Goal: Information Seeking & Learning: Learn about a topic

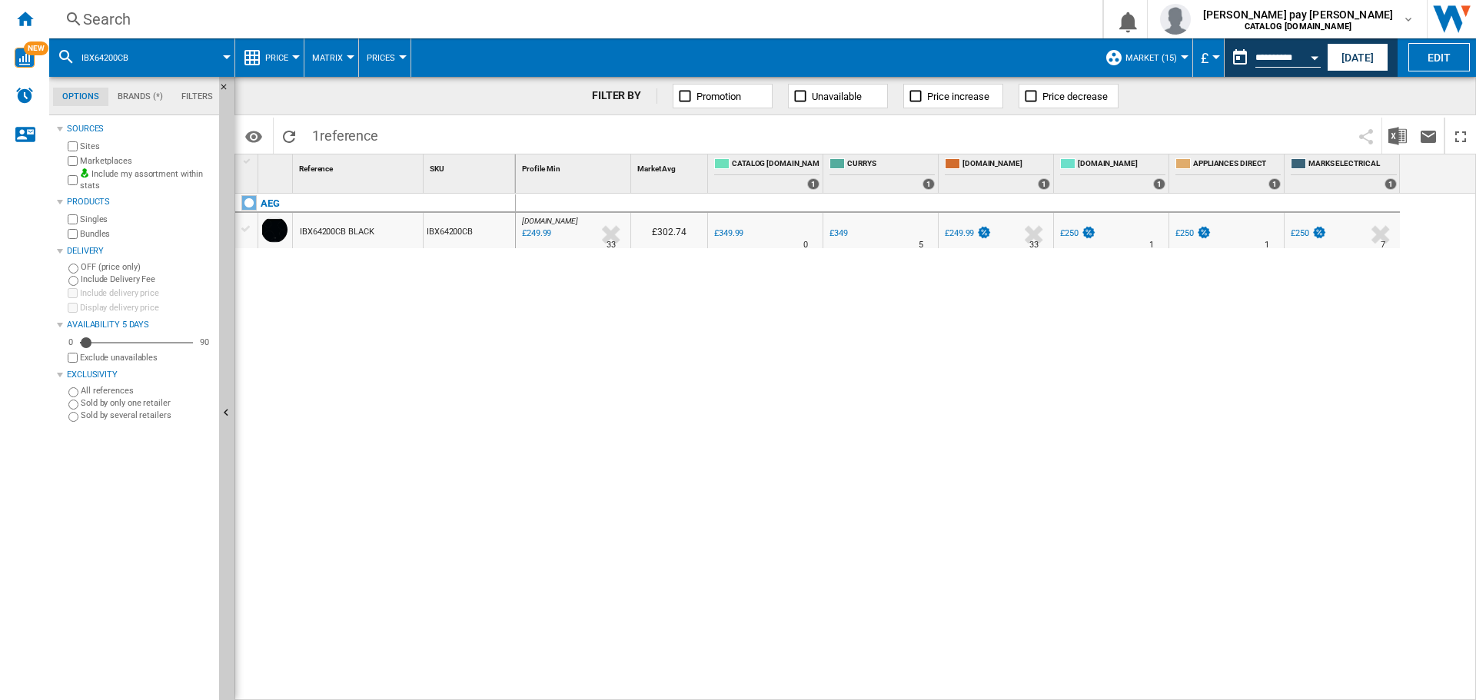
click at [206, 17] on div "Search" at bounding box center [573, 19] width 980 height 22
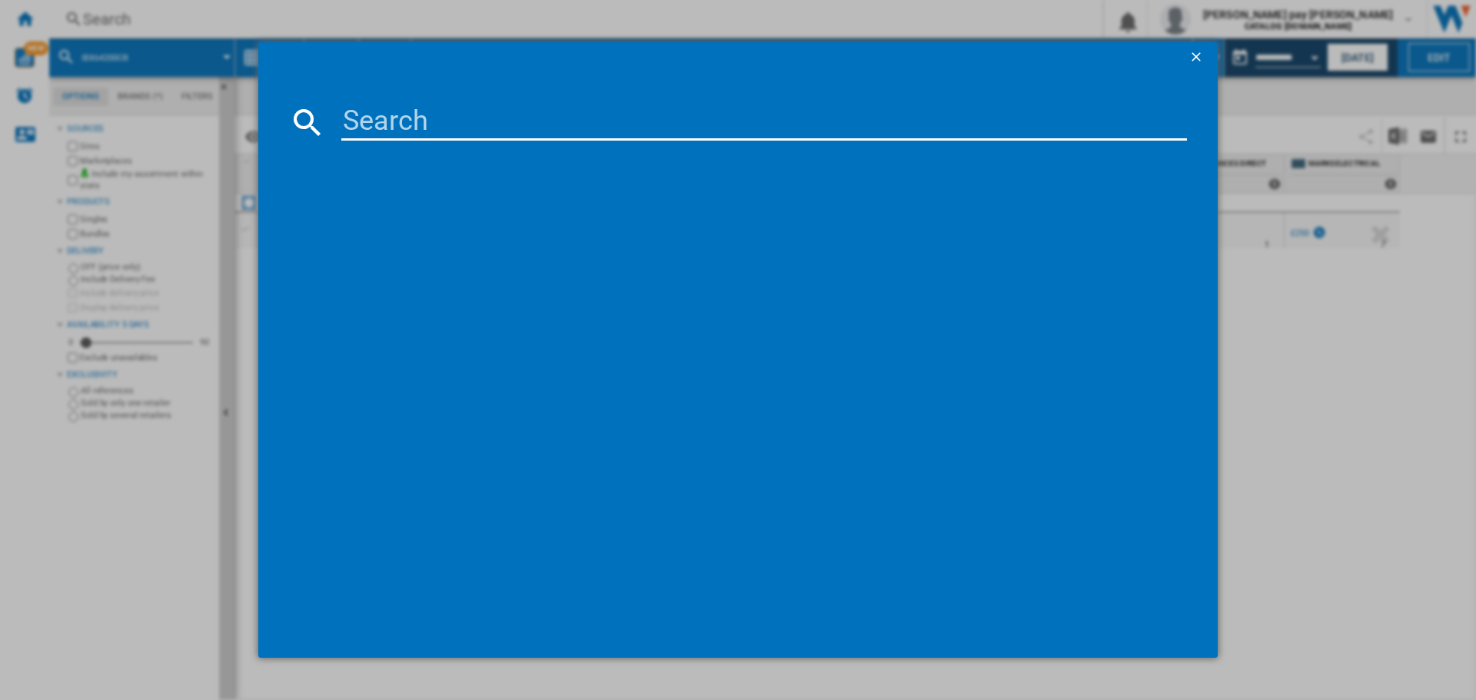
click at [373, 111] on input at bounding box center [764, 122] width 846 height 37
type input "Bpx535061B"
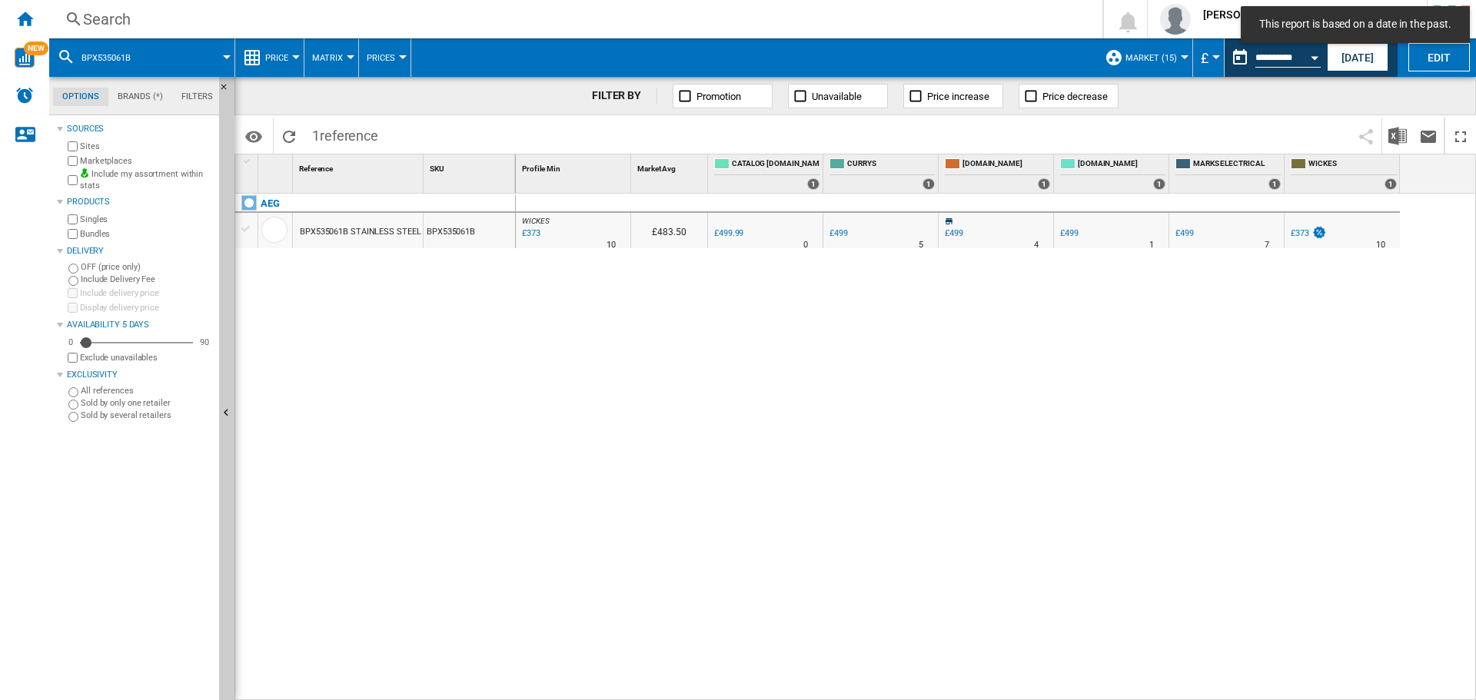
click at [647, 461] on div "WICKES : -25.4 % £373 % N/A 10 WICKES : £483.50 0.0 % £499.99 % N/A" at bounding box center [996, 447] width 961 height 507
click at [307, 20] on div "Search" at bounding box center [573, 19] width 980 height 22
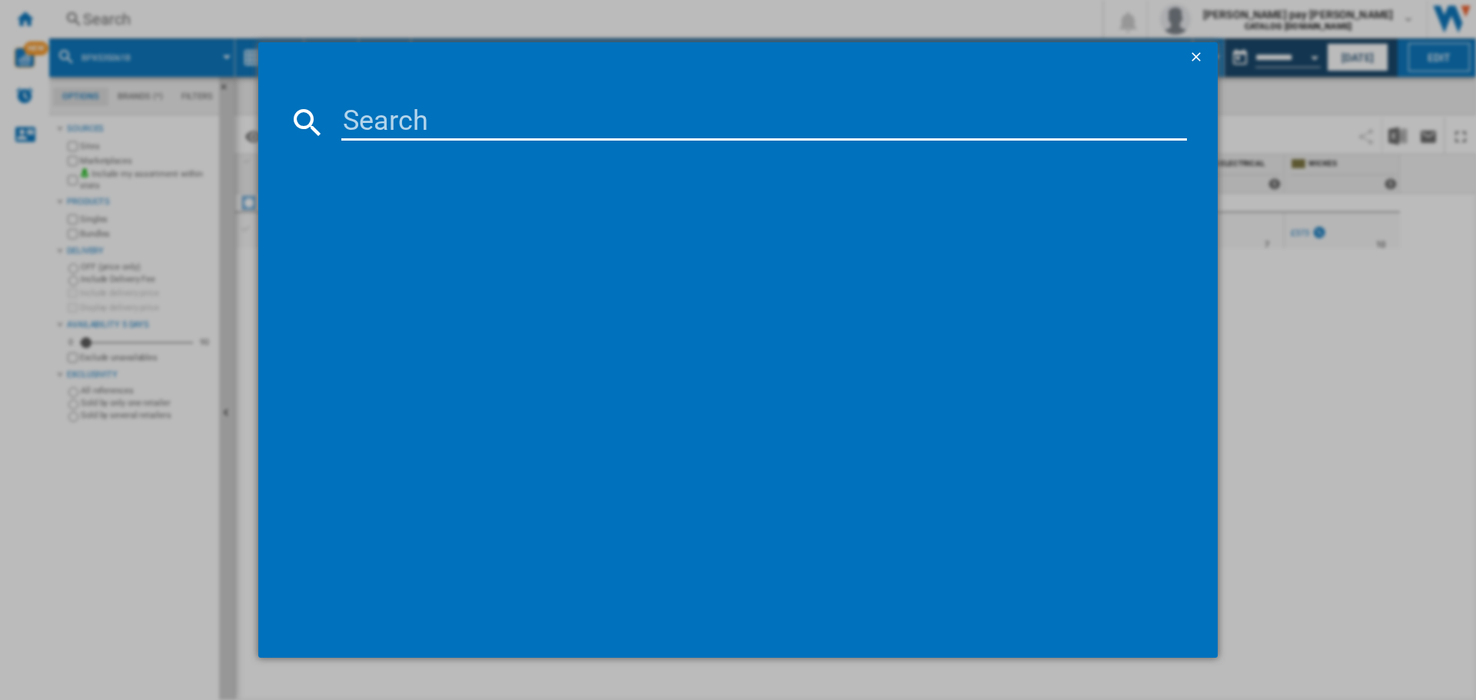
click at [447, 125] on input at bounding box center [764, 122] width 846 height 37
paste input "Bpx535061B"
type input "Bpx535061B"
drag, startPoint x: 447, startPoint y: 125, endPoint x: 660, endPoint y: 117, distance: 212.4
click at [660, 116] on input "Bpx535061B" at bounding box center [764, 122] width 846 height 37
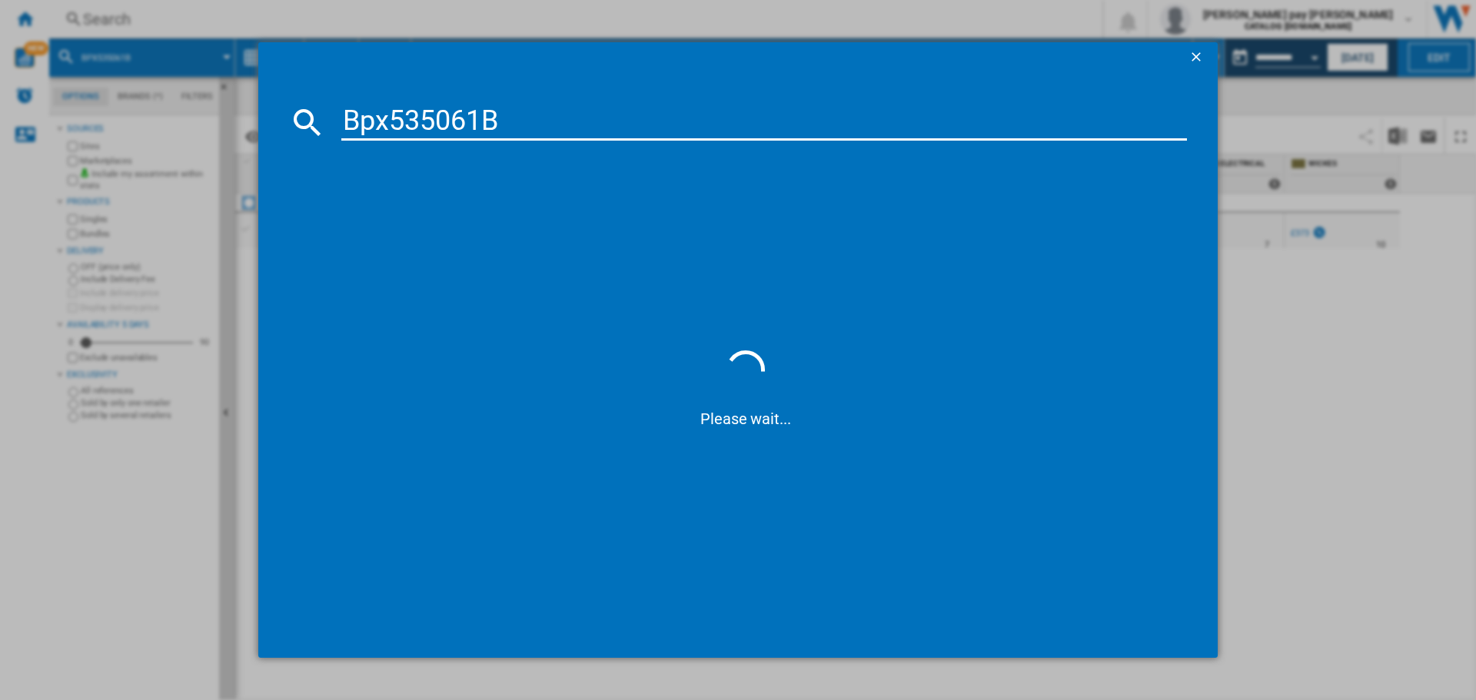
click at [641, 134] on input "Bpx535061B" at bounding box center [764, 122] width 846 height 37
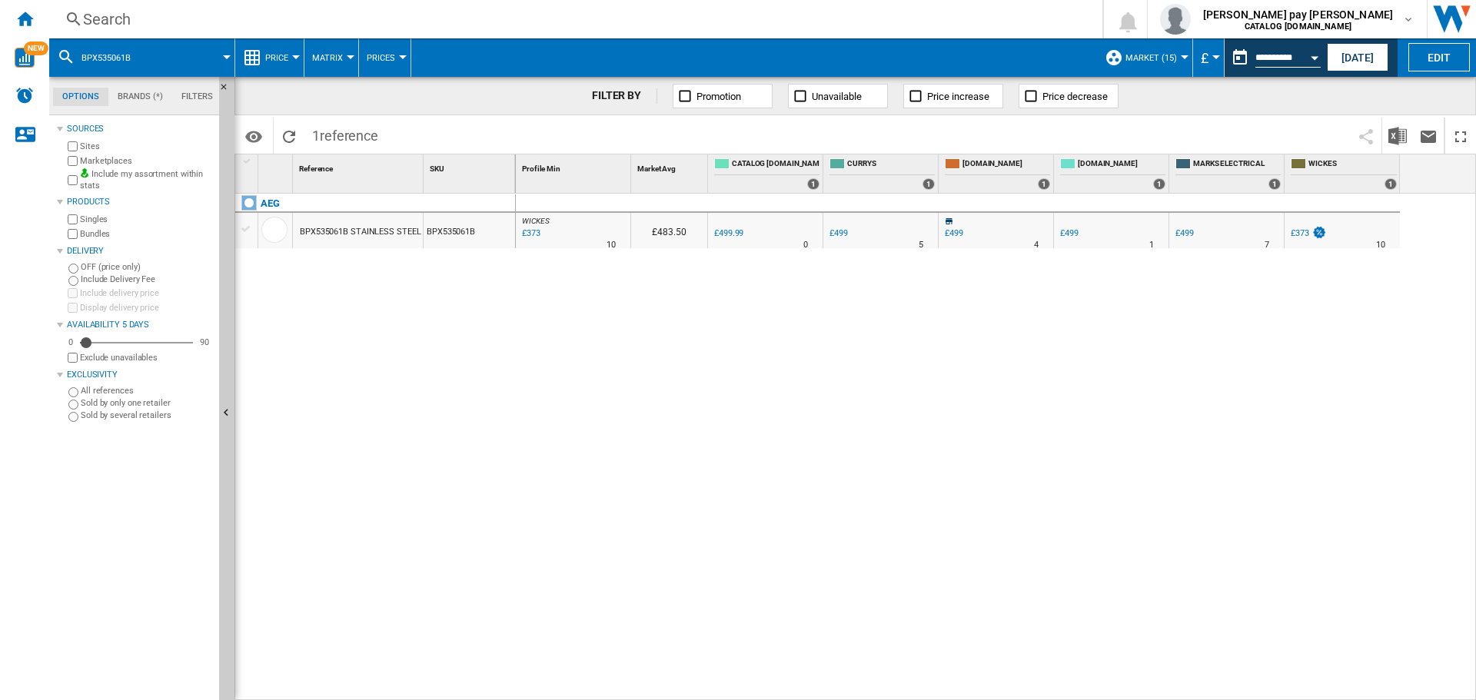
click at [394, 57] on span "Prices" at bounding box center [381, 58] width 28 height 10
click at [394, 57] on md-backdrop at bounding box center [738, 350] width 1476 height 700
drag, startPoint x: 242, startPoint y: 55, endPoint x: 255, endPoint y: 53, distance: 12.5
click at [243, 55] on md-menu "Price Price Price Matrix Price Ranking Analytics Base 100 Shared references Cov…" at bounding box center [269, 57] width 69 height 38
click at [271, 55] on span "Price" at bounding box center [276, 58] width 23 height 10
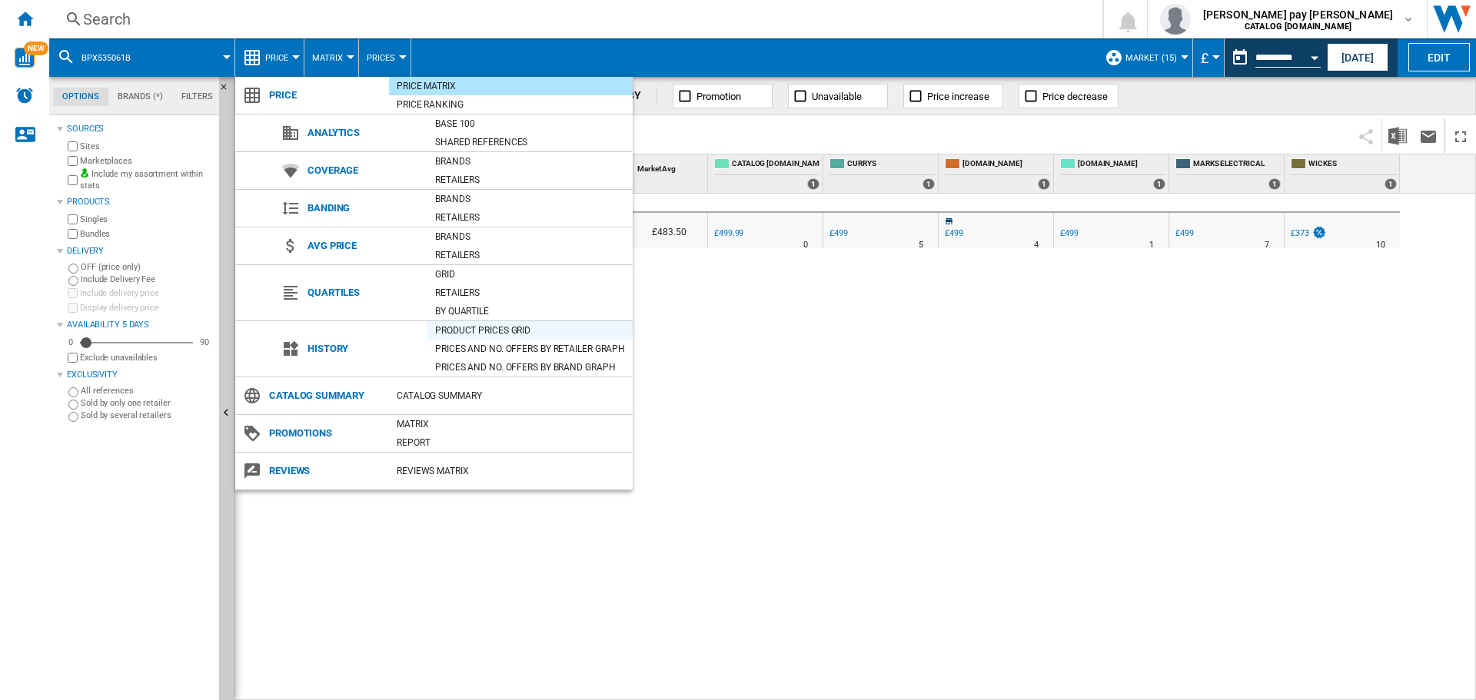
click at [505, 331] on div "Product prices grid" at bounding box center [530, 330] width 205 height 15
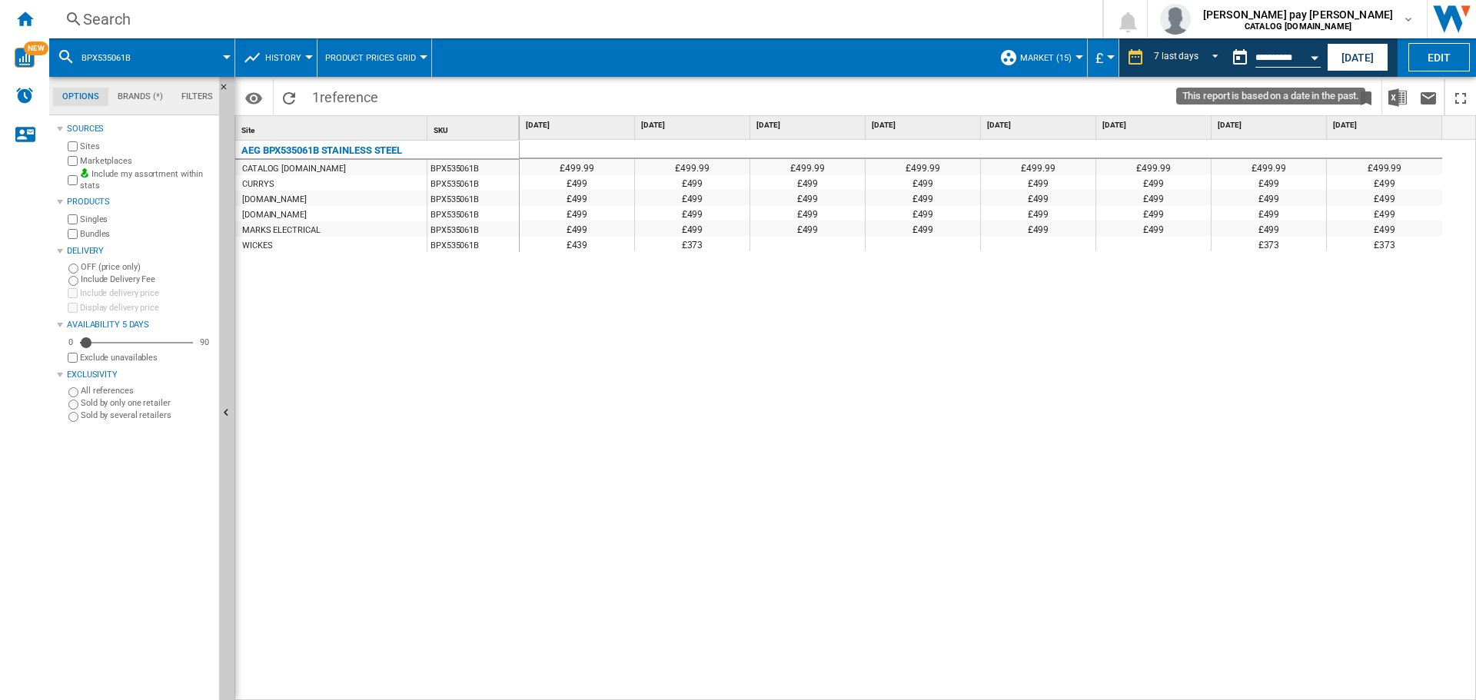
click at [1309, 60] on button "Open calendar" at bounding box center [1315, 56] width 28 height 28
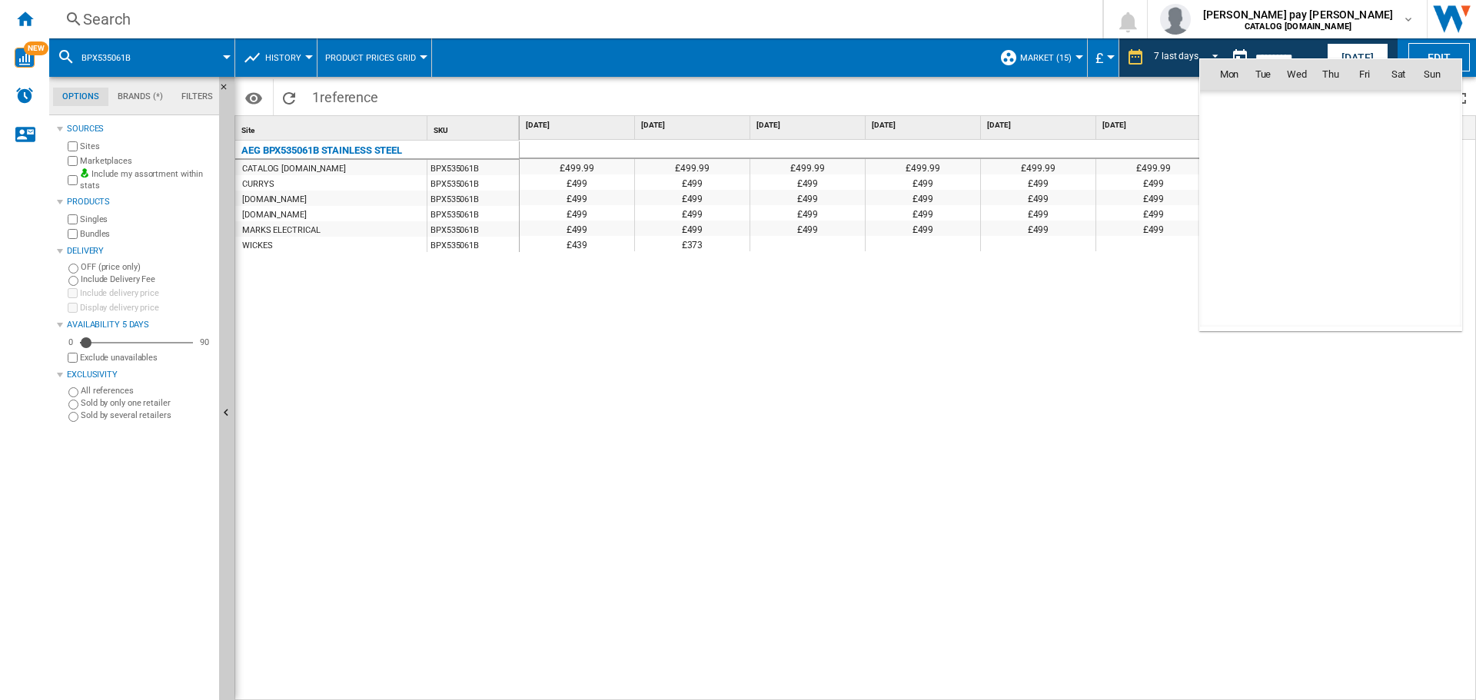
scroll to position [7335, 0]
click at [1306, 57] on div at bounding box center [738, 350] width 1476 height 700
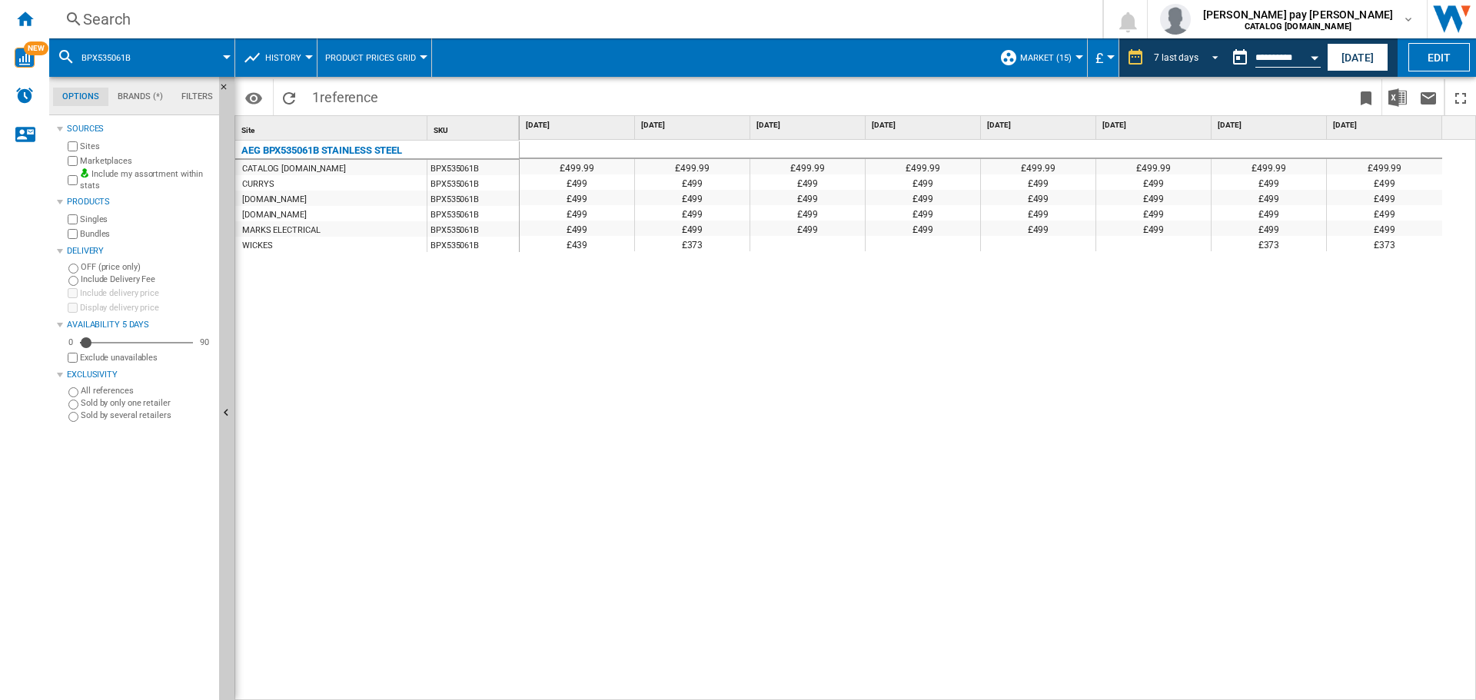
click at [1218, 62] on md-select-value "7 last days" at bounding box center [1189, 57] width 72 height 23
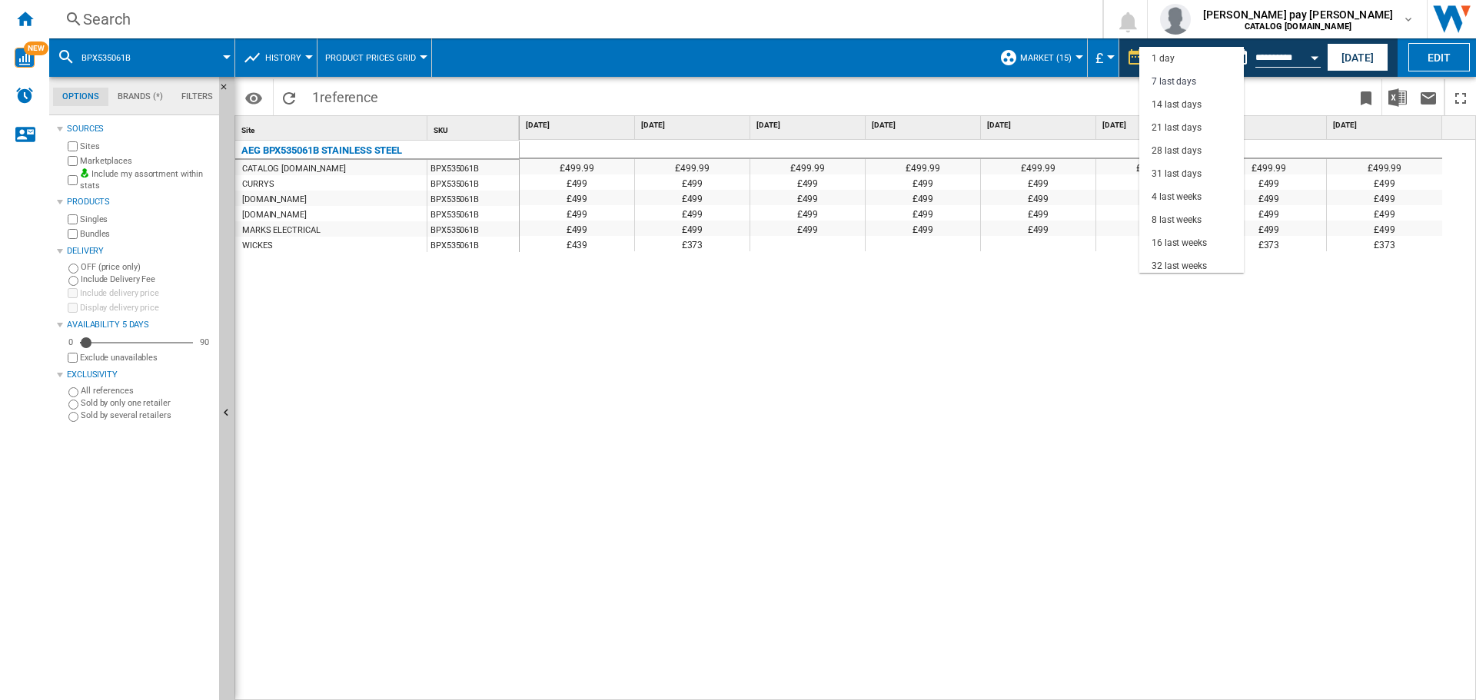
scroll to position [23, 0]
click at [1199, 126] on div "28 last days" at bounding box center [1177, 127] width 50 height 13
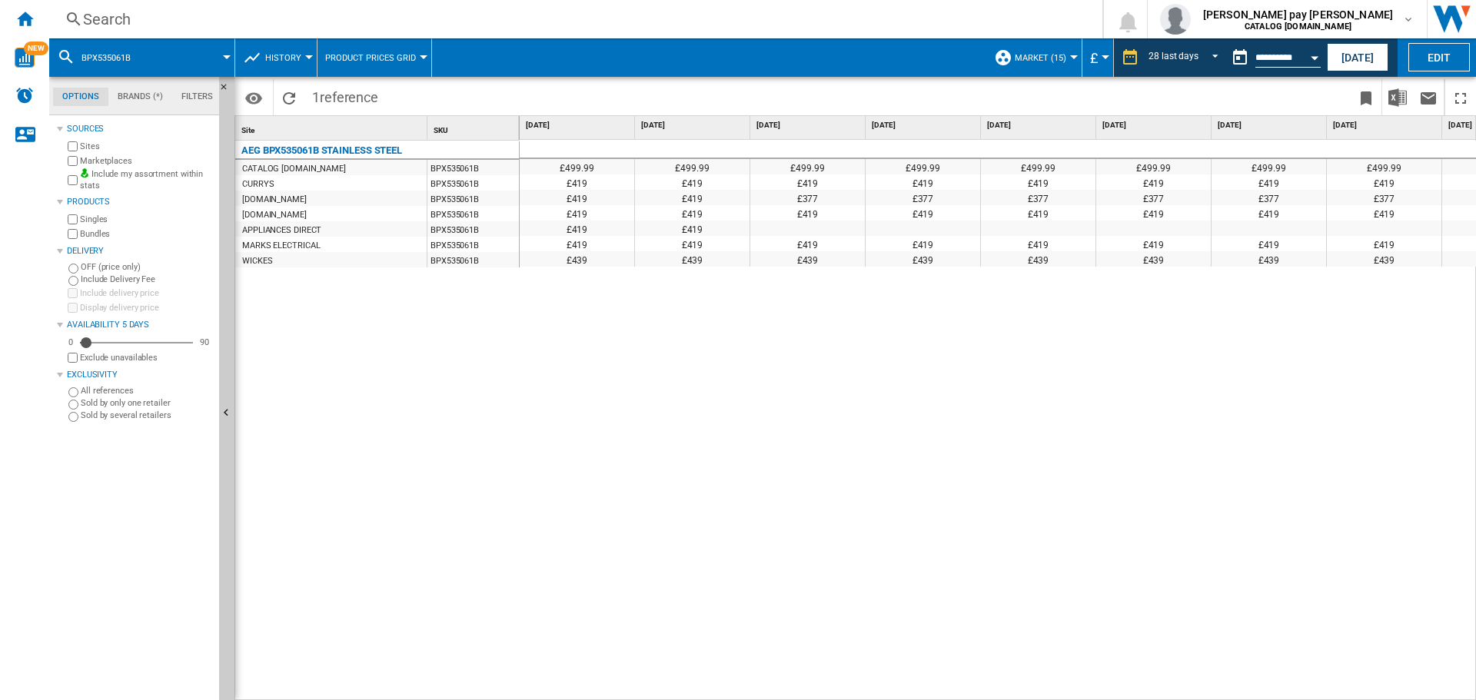
click at [1193, 270] on div "£499.99 £499.99 £499.99 £499.99 £499.99 £499.99 £499.99 £499.99 £499.99 £499.99…" at bounding box center [998, 420] width 957 height 561
click at [900, 432] on div "£499.99 £499.99 £499.99 £499.99 £499.99 £499.99 £499.99 £499.99 £499.99 £499.99…" at bounding box center [998, 420] width 957 height 561
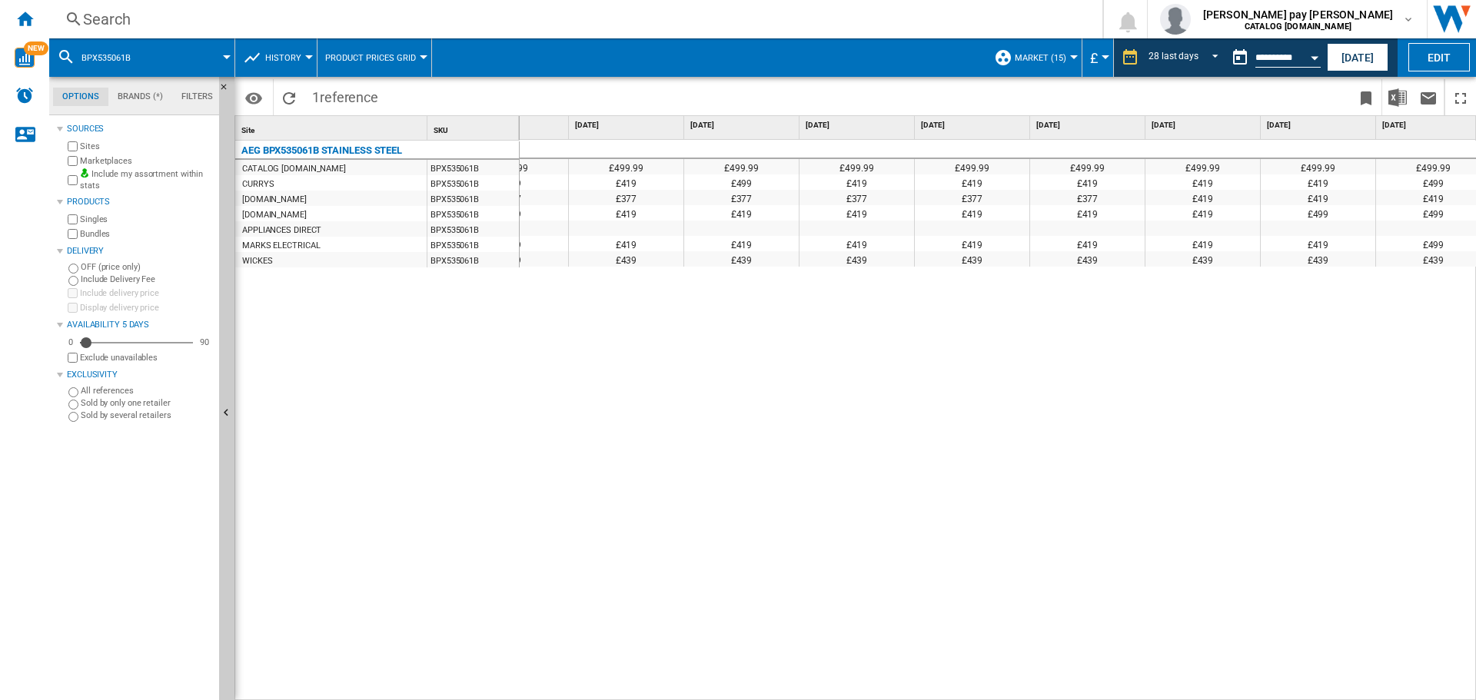
scroll to position [0, 1117]
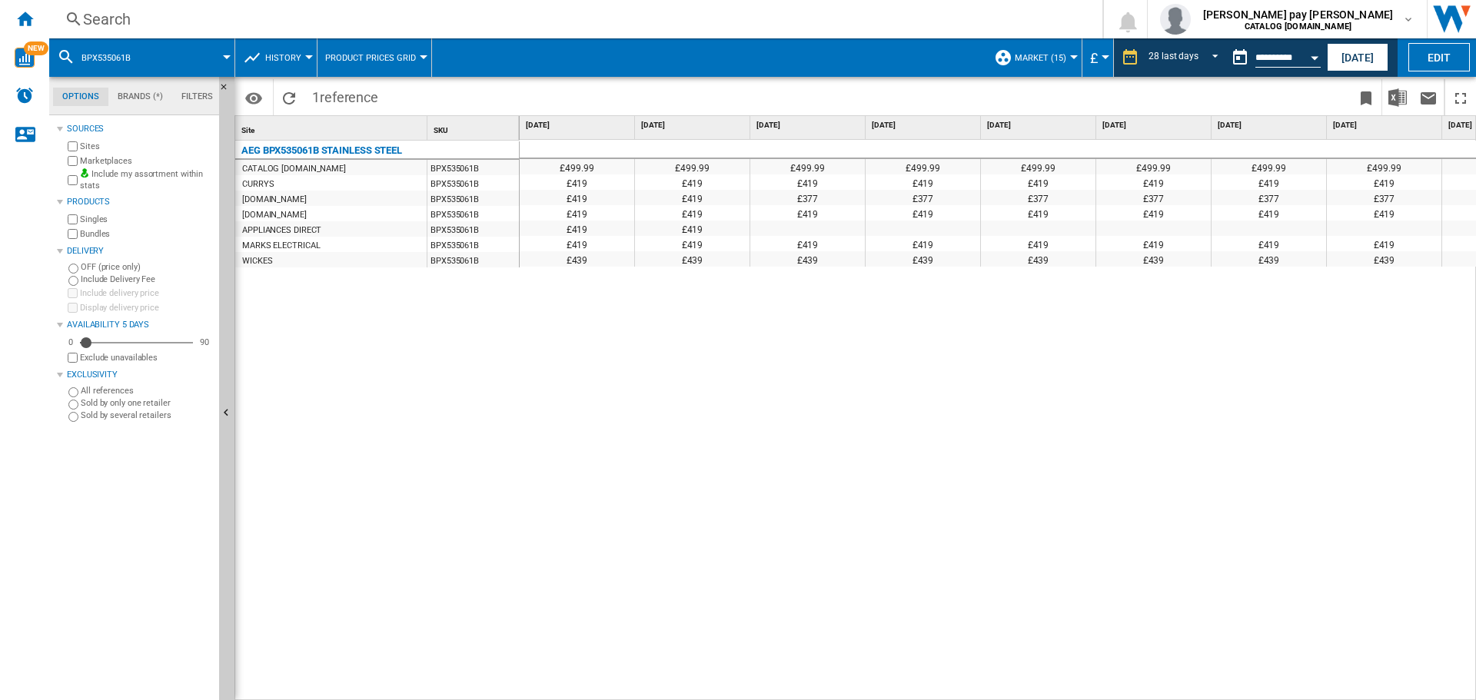
click at [995, 345] on div "£499.99 £499.99 £499.99 £499.99 £499.99 £499.99 £499.99 £499.99 £499.99 £499.99…" at bounding box center [998, 420] width 957 height 561
click at [1197, 57] on md-select-value "28 last days" at bounding box center [1186, 57] width 78 height 23
click at [1191, 196] on div "3 last months" at bounding box center [1175, 196] width 57 height 13
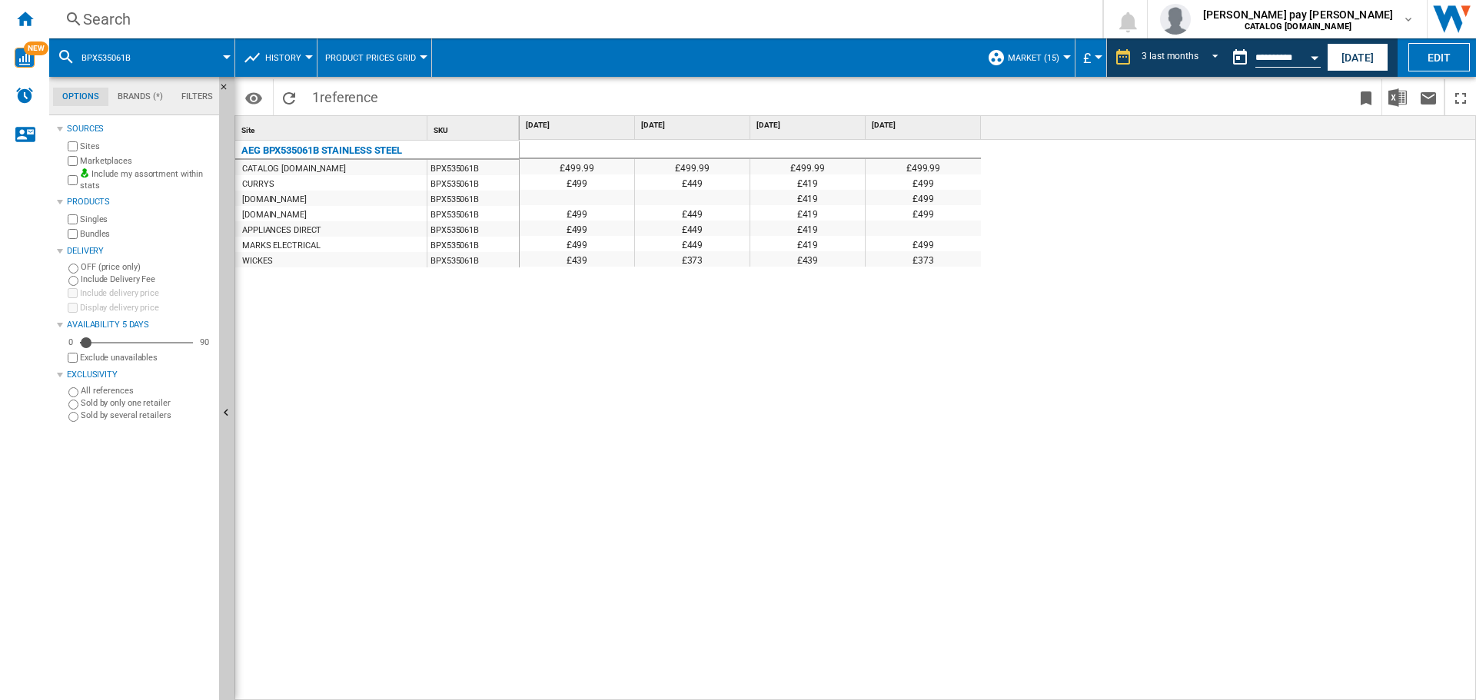
click at [322, 14] on div "Search" at bounding box center [573, 19] width 980 height 22
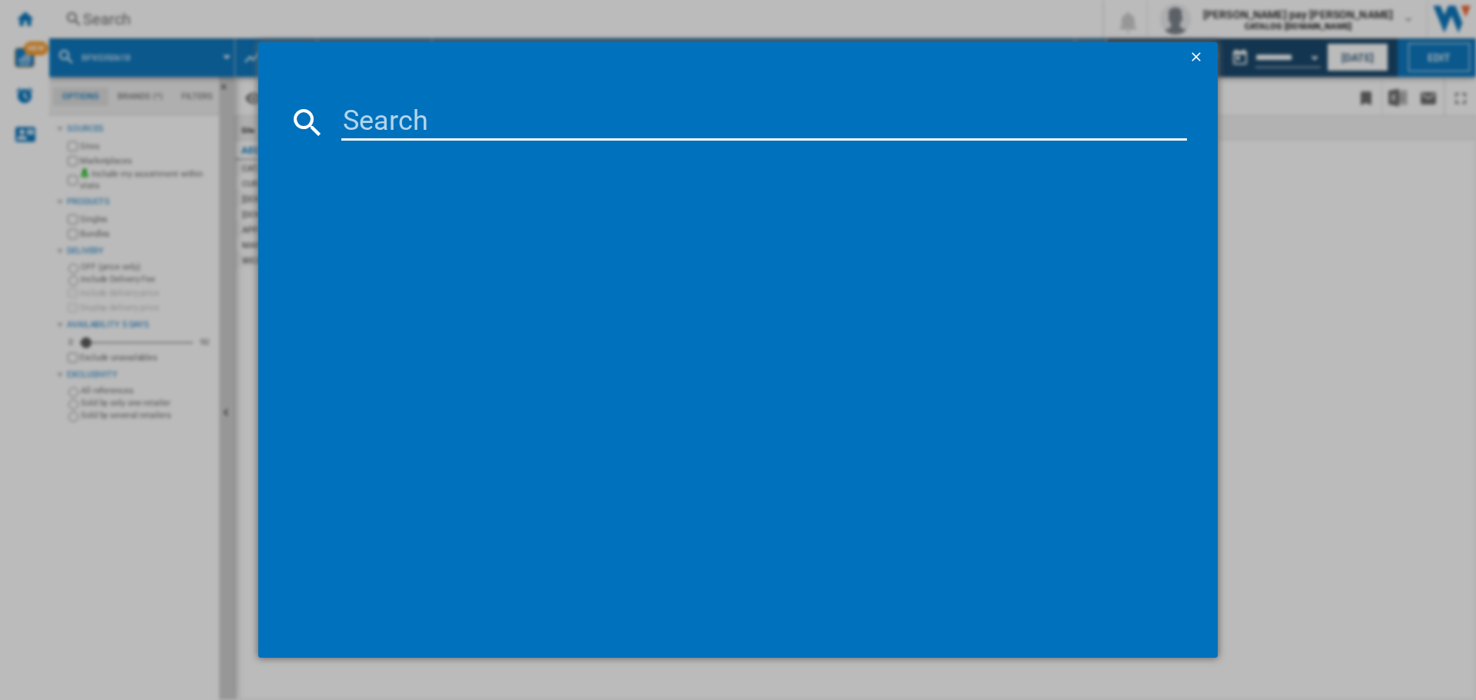
click at [409, 99] on md-dialog-content at bounding box center [738, 366] width 960 height 586
click at [416, 118] on input at bounding box center [764, 122] width 846 height 37
paste input "OS6AB50AK"
type input "OS6AB50AK"
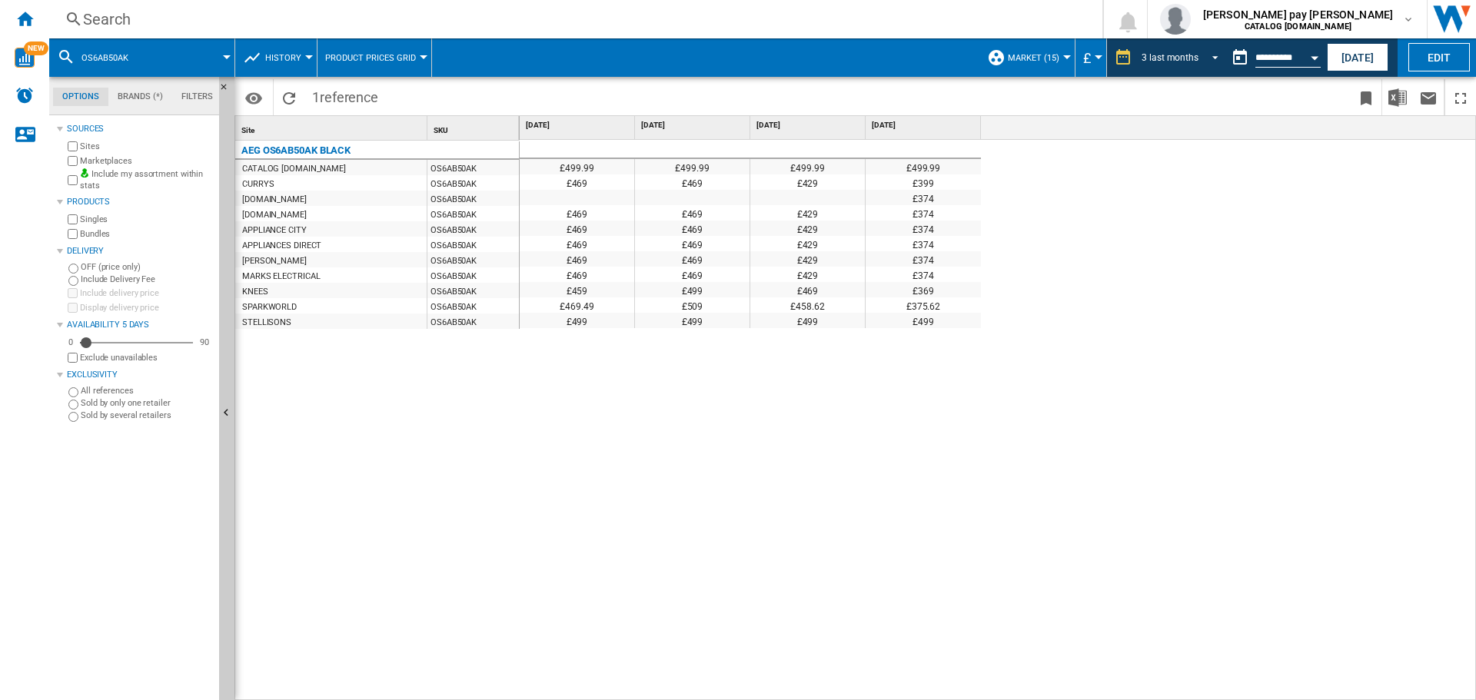
click at [1190, 62] on span "3 last months" at bounding box center [1170, 58] width 57 height 13
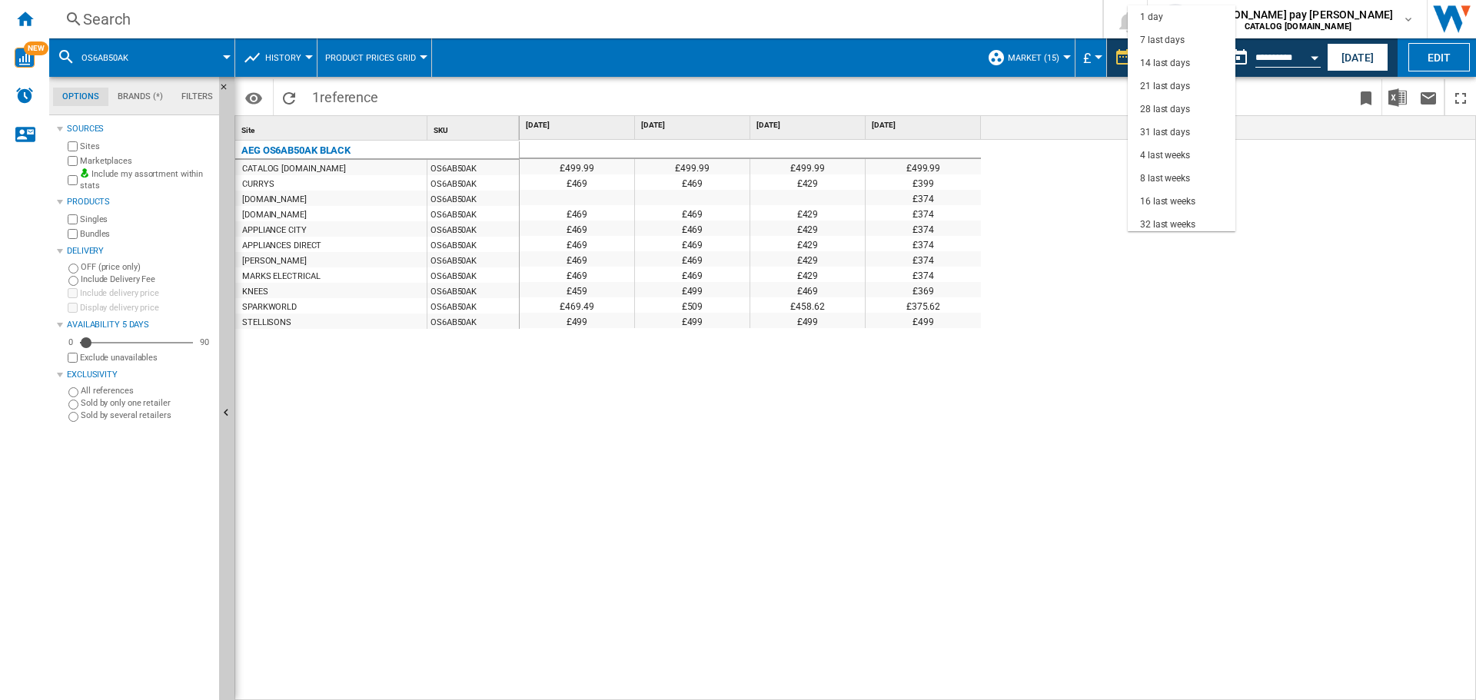
scroll to position [97, 0]
click at [1189, 57] on div "4 last weeks" at bounding box center [1165, 58] width 50 height 13
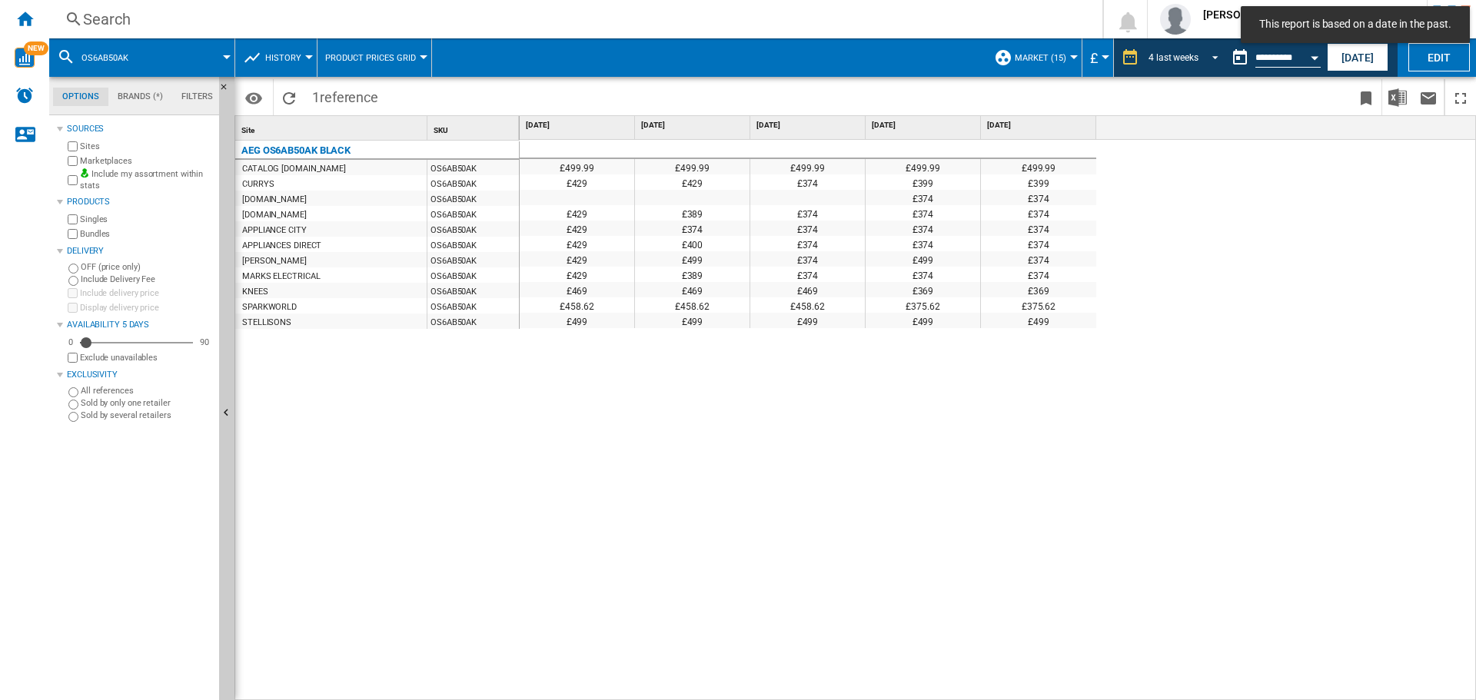
click at [1206, 61] on span "REPORTS.WIZARD.STEPS.REPORT.STEPS.REPORT_OPTIONS.PERIOD: 4 last weeks" at bounding box center [1211, 56] width 18 height 14
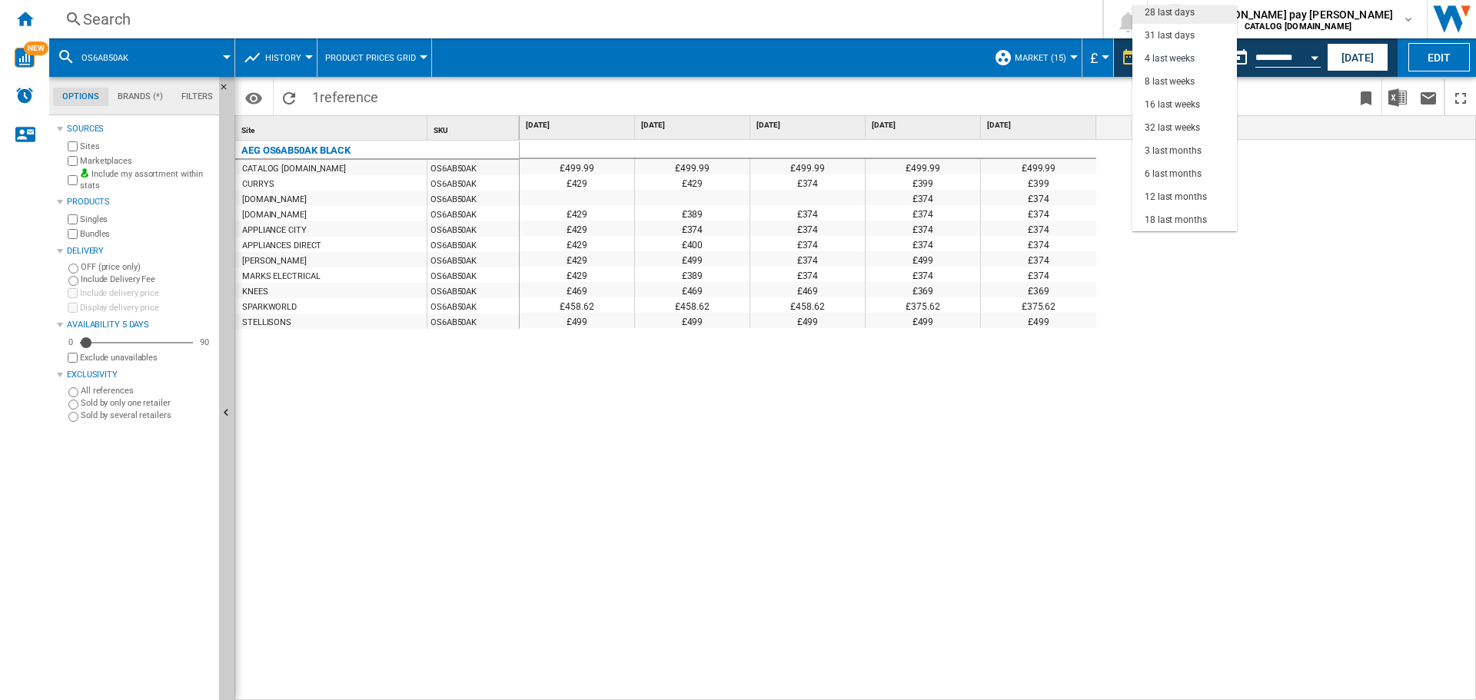
click at [1199, 19] on md-option "28 last days" at bounding box center [1185, 12] width 105 height 23
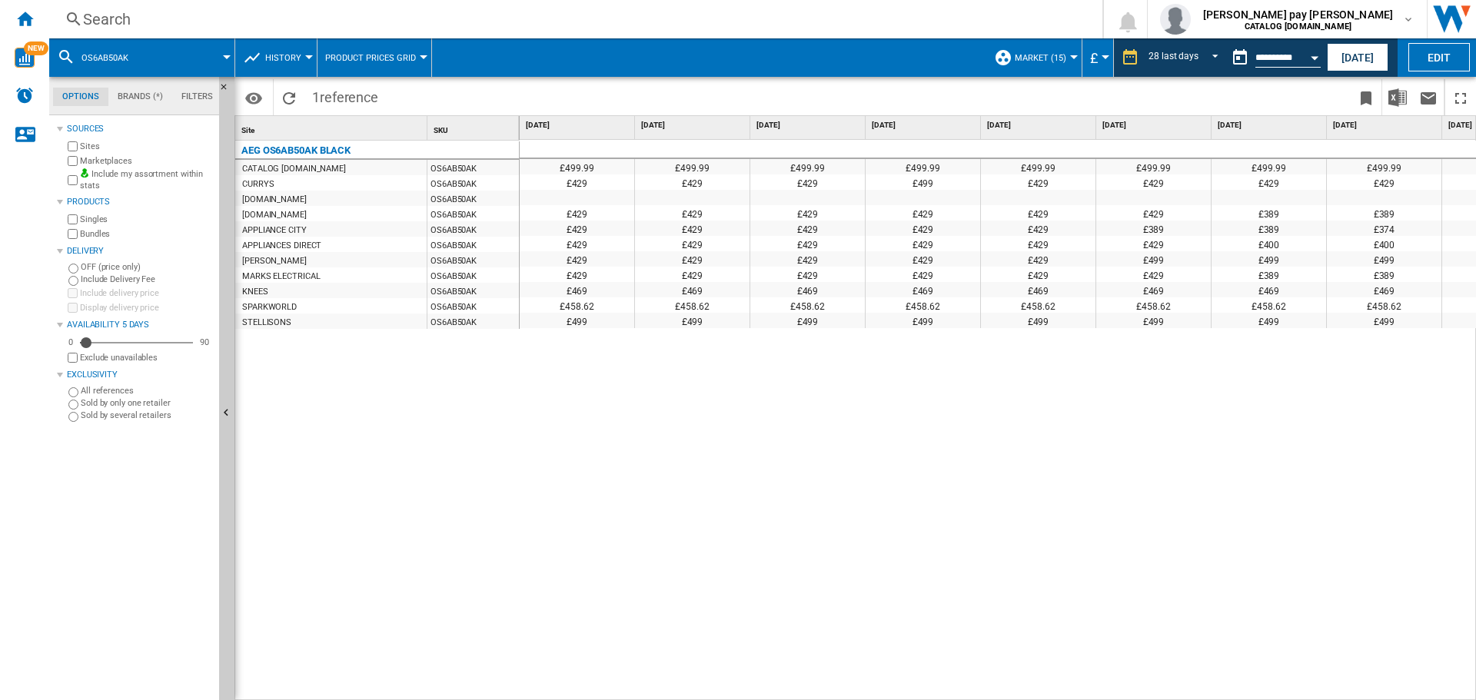
click at [311, 25] on div "Search" at bounding box center [573, 19] width 980 height 22
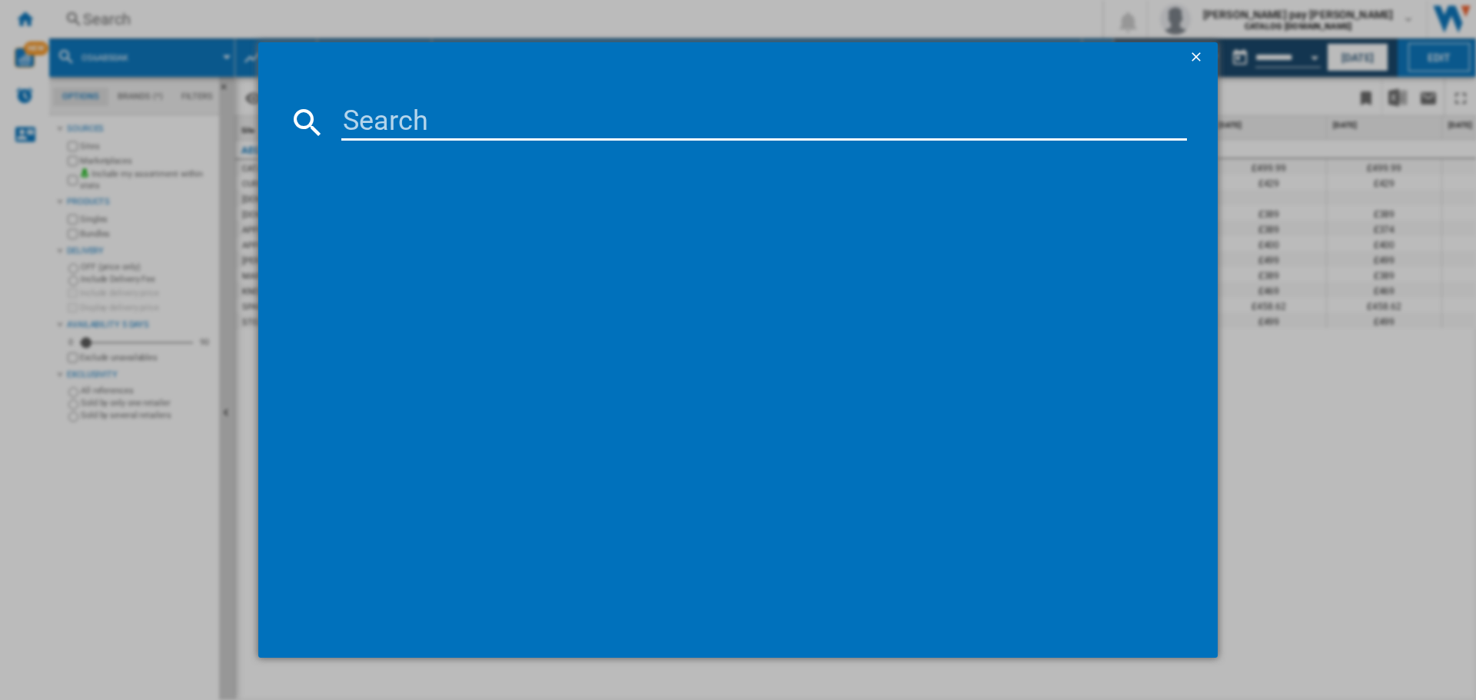
click at [428, 123] on input at bounding box center [764, 122] width 846 height 37
type input "Bpx535061B"
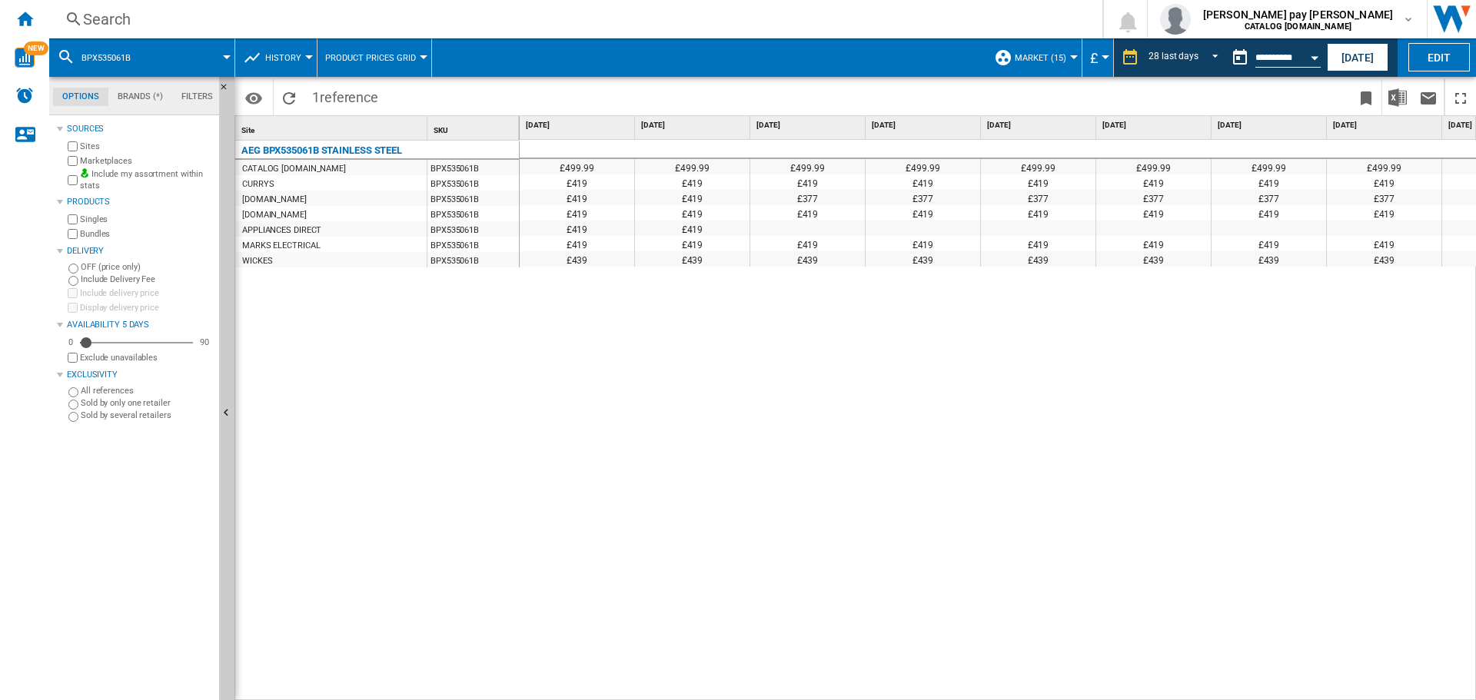
click at [156, 58] on span at bounding box center [189, 57] width 75 height 38
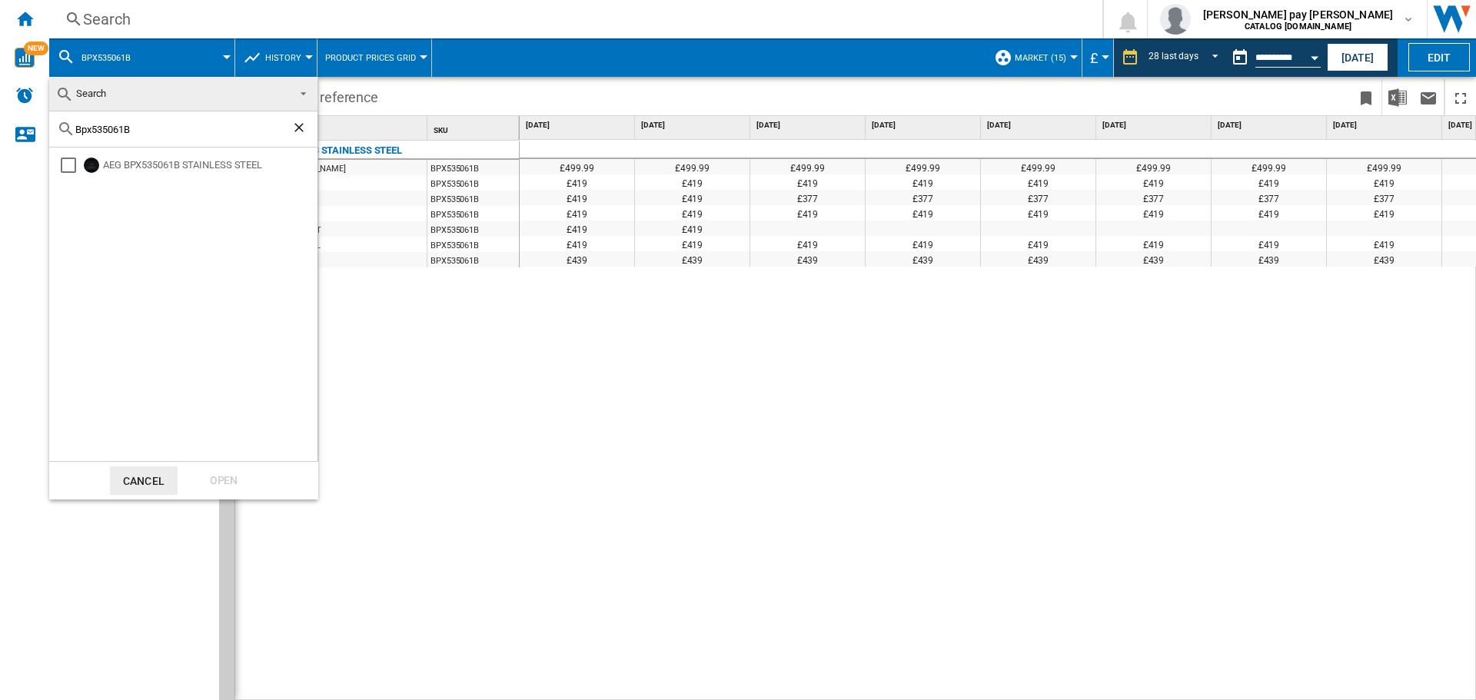
click at [155, 130] on input "Bpx535061B" at bounding box center [183, 130] width 216 height 12
type input "Bpx535061M"
click at [233, 481] on div "Open" at bounding box center [224, 481] width 68 height 28
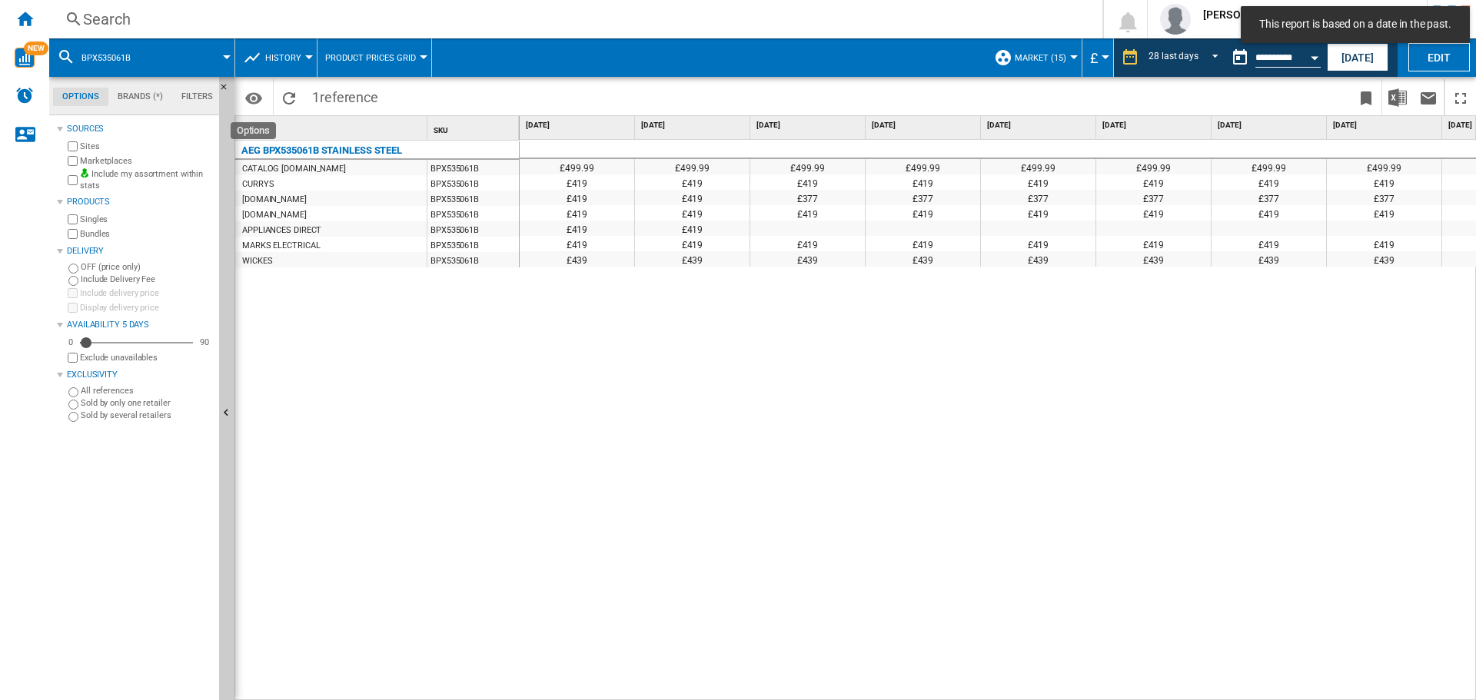
click at [744, 322] on div "£499.99 £499.99 £499.99 £499.99 £499.99 £499.99 £499.99 £499.99 £499.99 £499.99…" at bounding box center [998, 420] width 957 height 561
click at [1210, 55] on span "REPORTS.WIZARD.STEPS.REPORT.STEPS.REPORT_OPTIONS.PERIOD: 28 last days" at bounding box center [1211, 56] width 18 height 14
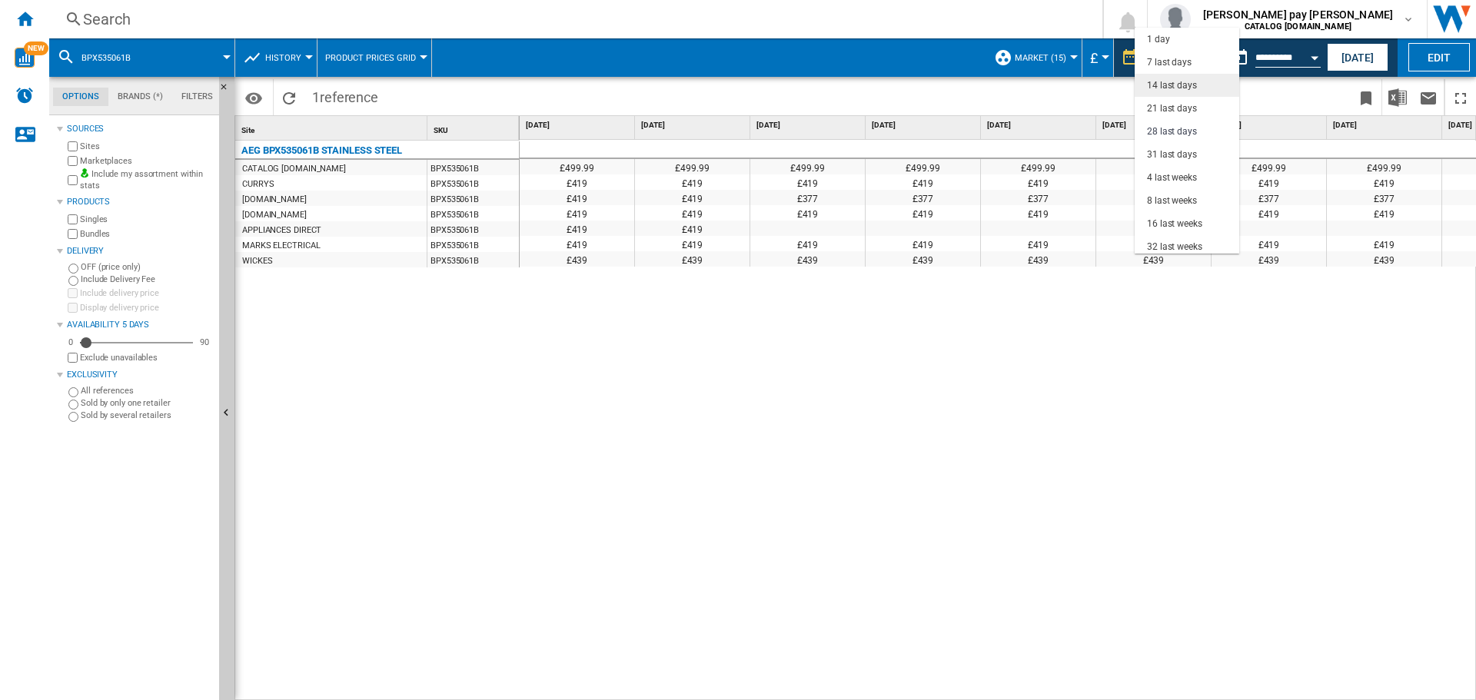
click at [1192, 80] on div "14 last days" at bounding box center [1172, 85] width 50 height 13
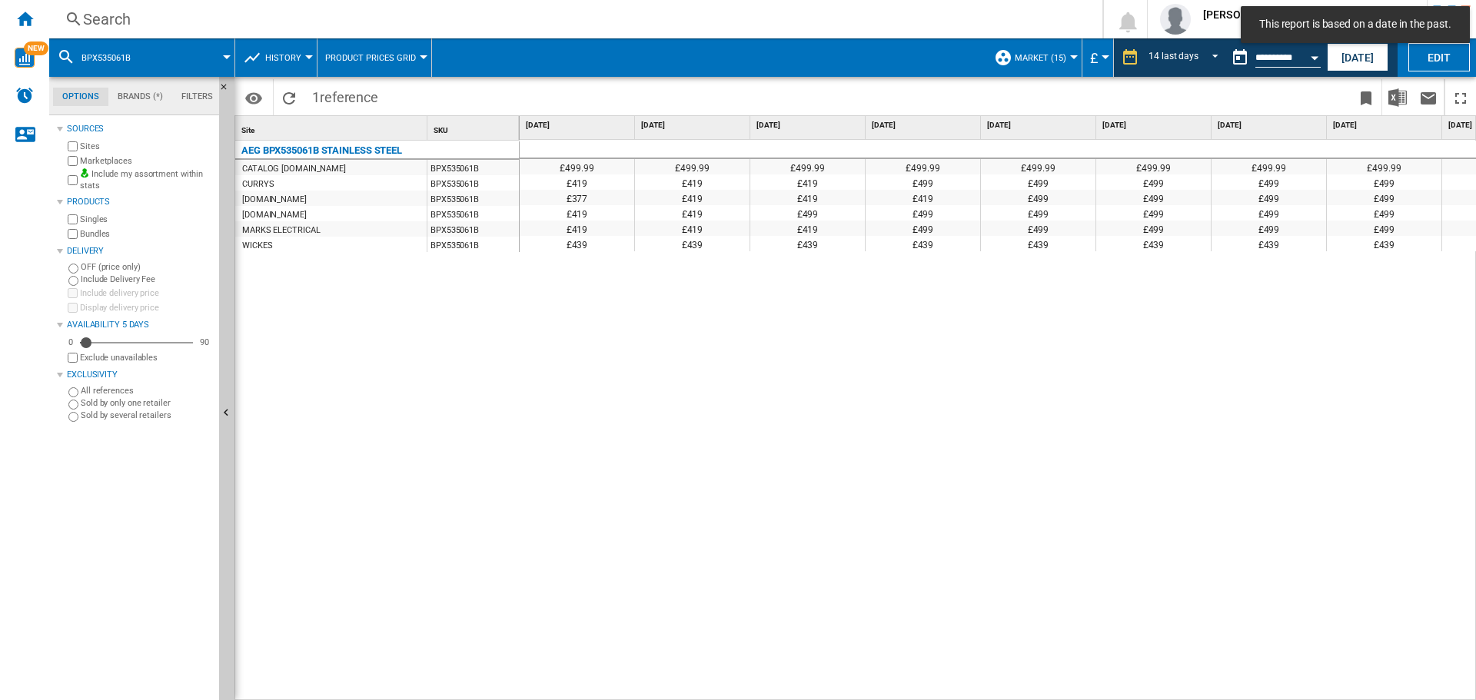
click at [300, 178] on div "CURRYS" at bounding box center [330, 182] width 191 height 15
drag, startPoint x: 305, startPoint y: 121, endPoint x: 438, endPoint y: 179, distance: 145.0
click at [438, 179] on div "Site 1 SKU 1 Site 1 AEG BPX535061B STAINLESS STEEL CATALOG [DOMAIN_NAME] BPX535…" at bounding box center [377, 408] width 284 height 584
drag, startPoint x: 312, startPoint y: 121, endPoint x: 305, endPoint y: 205, distance: 83.3
click at [305, 205] on div "Site 1 SKU 1 Site 1 AEG BPX535061B STAINLESS STEEL CATALOG [DOMAIN_NAME] BPX535…" at bounding box center [377, 408] width 284 height 584
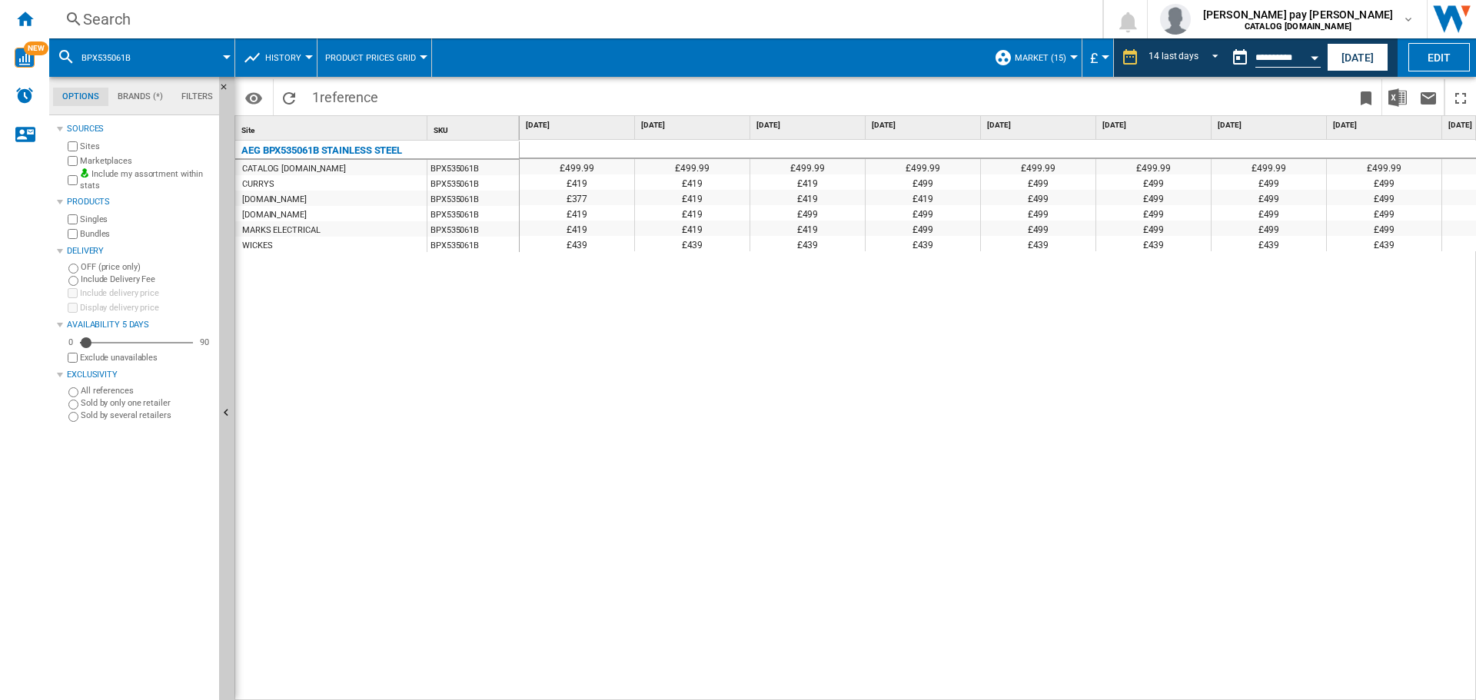
drag, startPoint x: 315, startPoint y: 164, endPoint x: 930, endPoint y: 211, distance: 616.9
click at [931, 211] on div "Site 1 SKU 1 AEG BPX535061B STAINLESS STEEL CATALOG [DOMAIN_NAME] BPX535061B CU…" at bounding box center [855, 408] width 1240 height 584
click at [1125, 228] on div "£499" at bounding box center [1153, 228] width 115 height 15
click at [1404, 94] on img "Download in Excel" at bounding box center [1398, 97] width 18 height 18
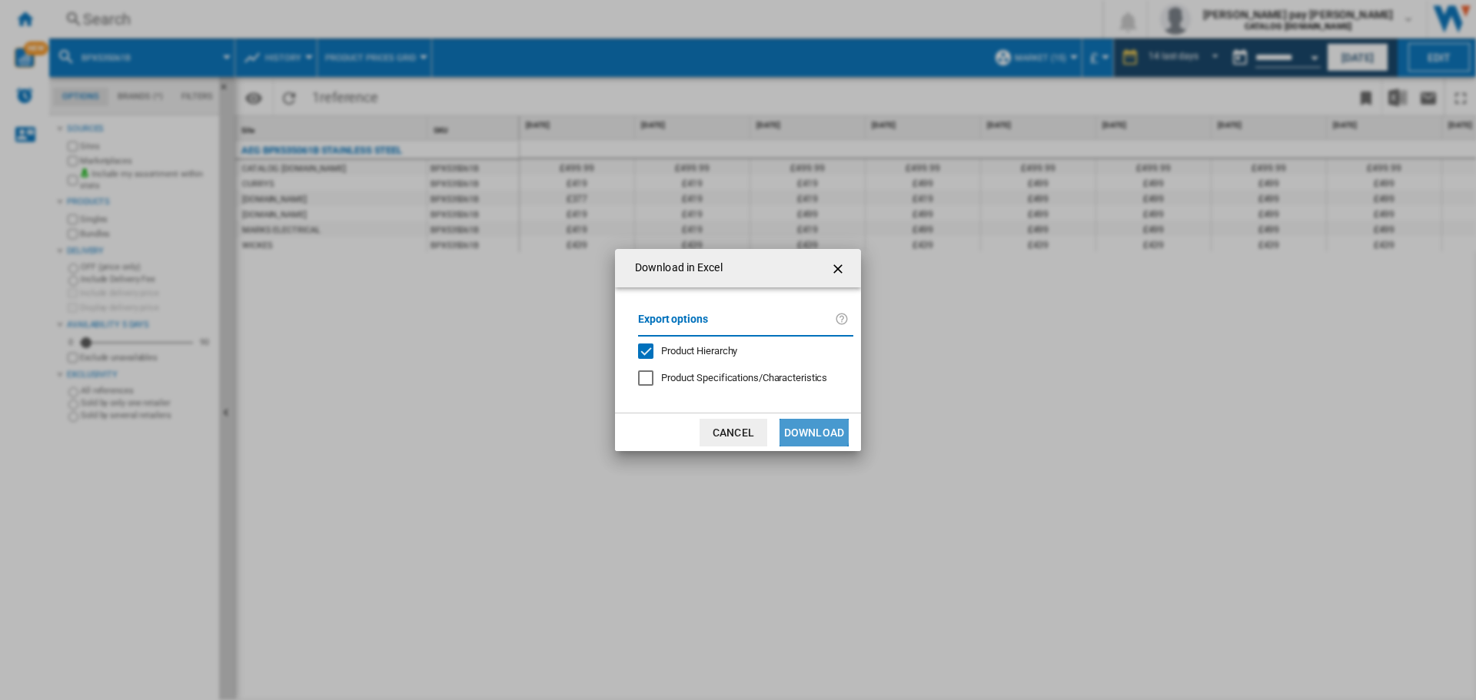
click at [798, 431] on button "Download" at bounding box center [814, 433] width 69 height 28
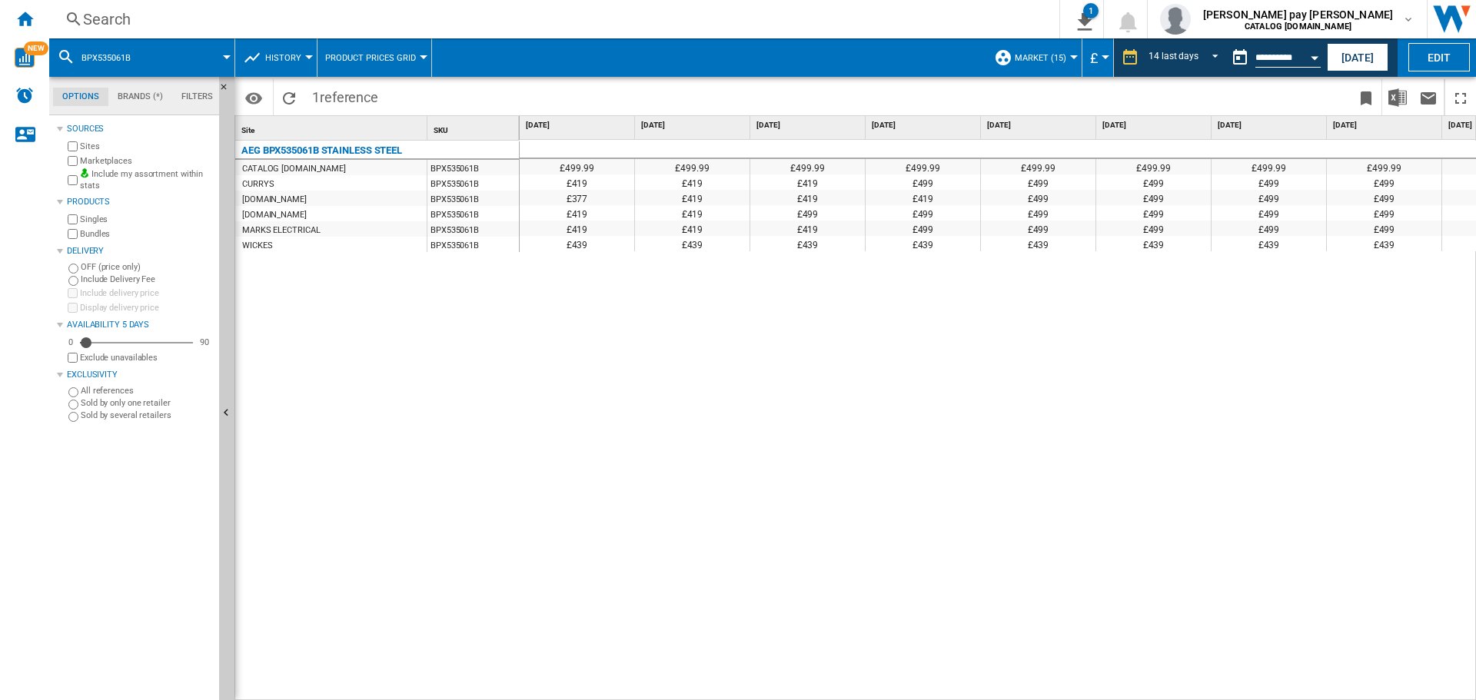
click at [206, 22] on div "Search" at bounding box center [551, 19] width 937 height 22
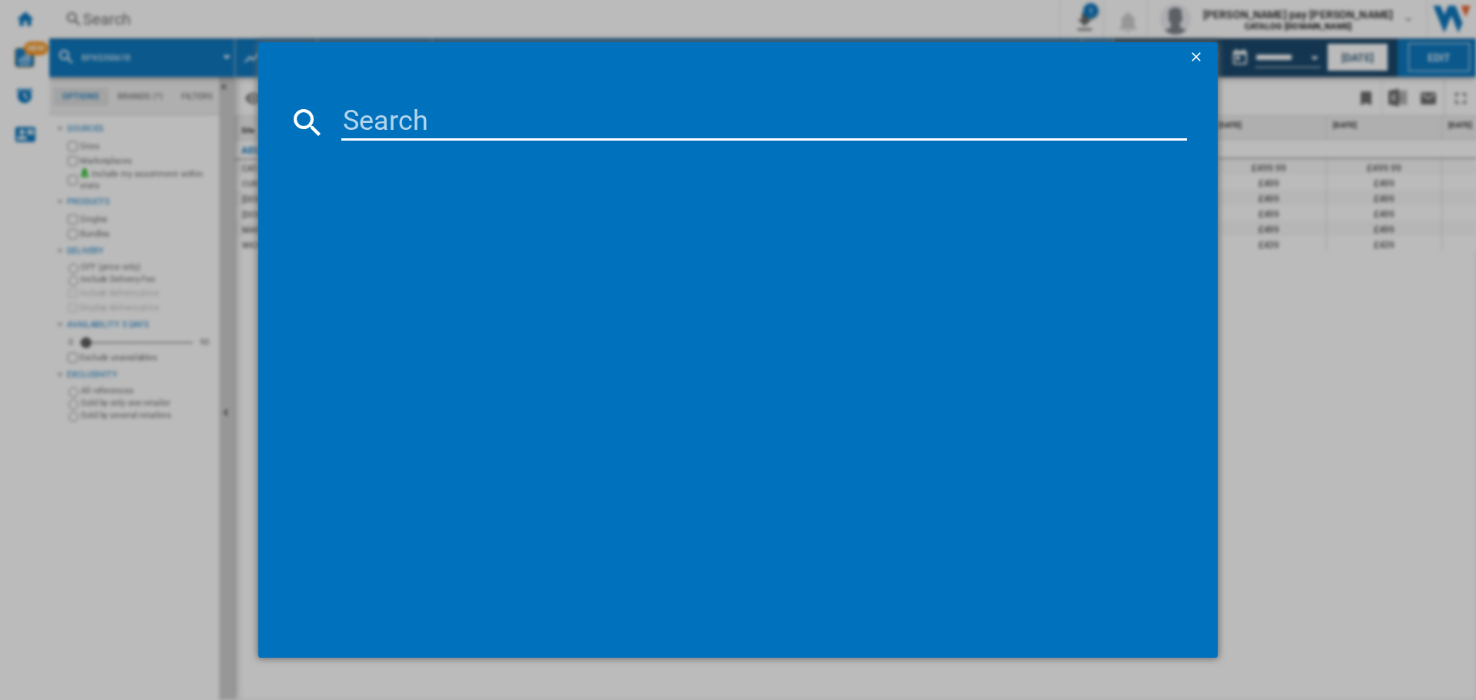
click at [378, 104] on input at bounding box center [764, 122] width 846 height 37
type input "Bpx535061M"
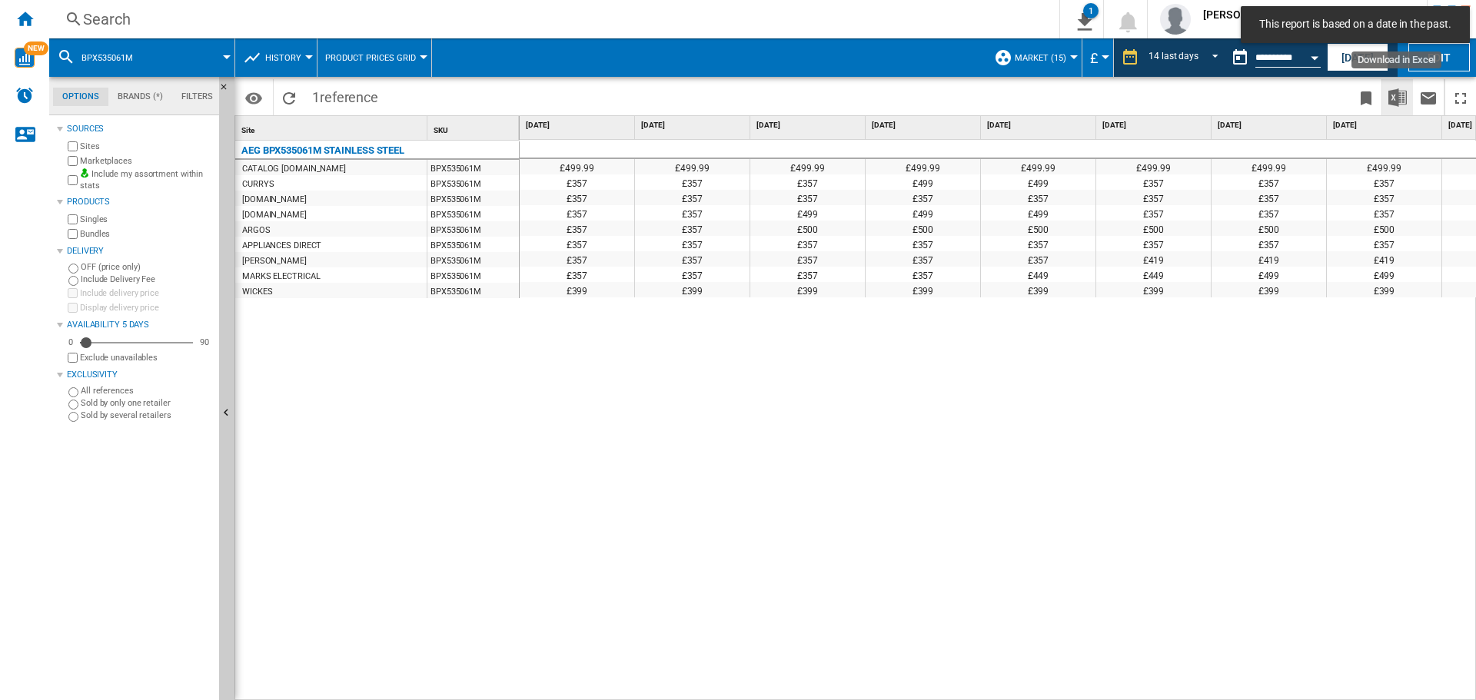
click at [1386, 101] on button "Download in Excel" at bounding box center [1397, 97] width 31 height 36
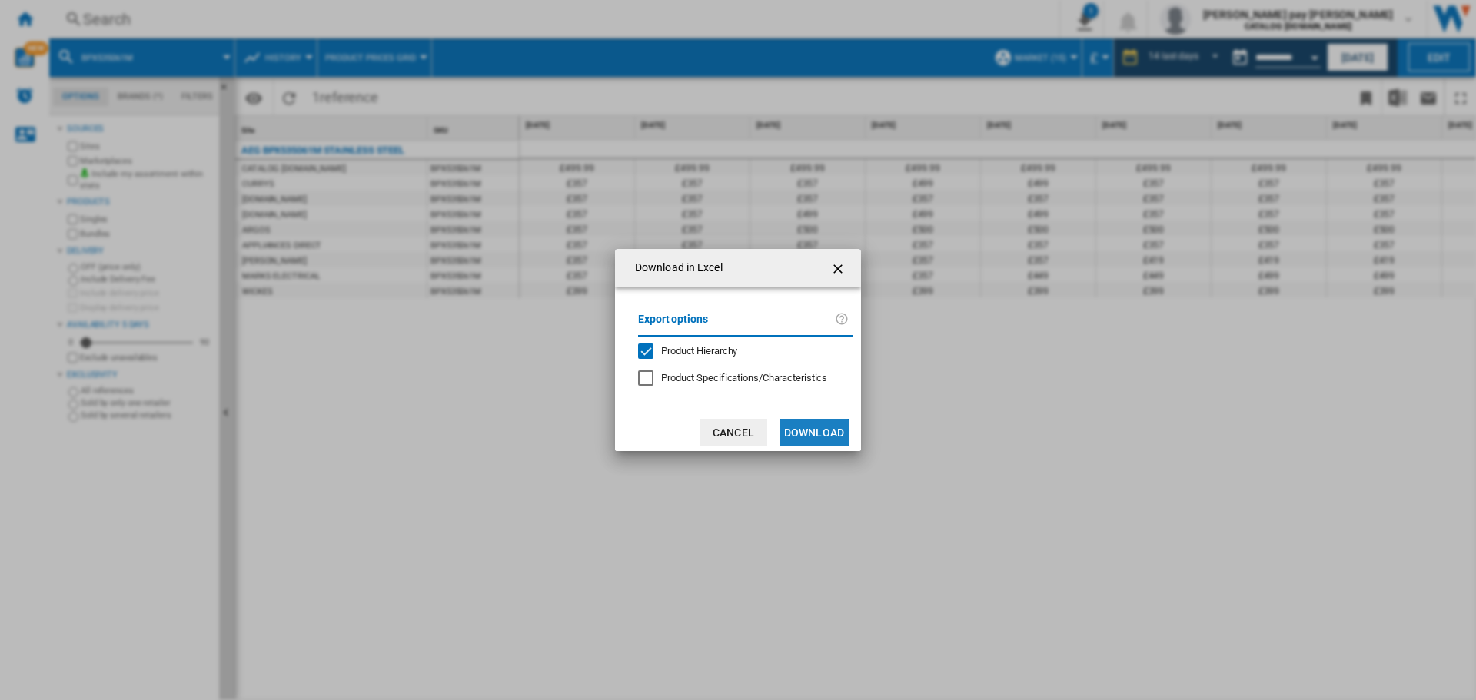
click at [833, 431] on button "Download" at bounding box center [814, 433] width 69 height 28
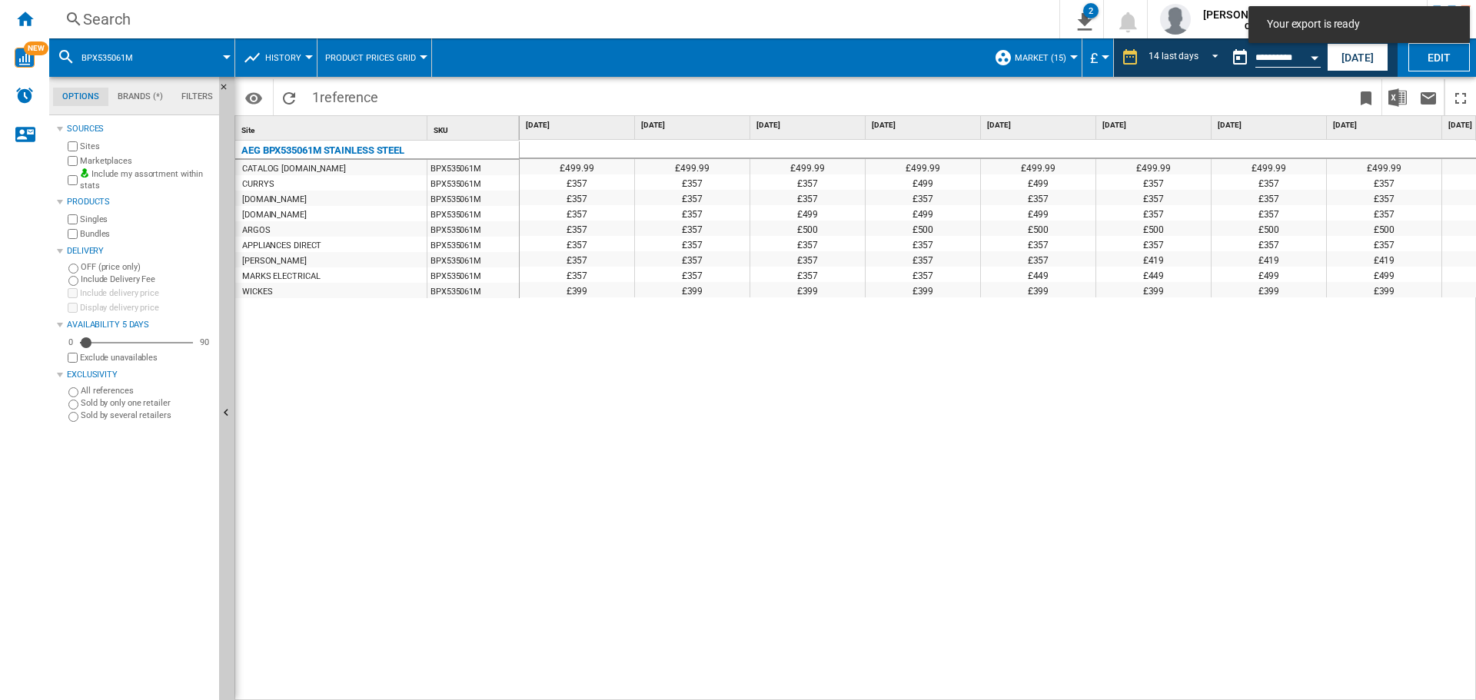
click at [942, 409] on div "£499.99 £499.99 £499.99 £499.99 £499.99 £499.99 £499.99 £499.99 £499.99 £499.99…" at bounding box center [998, 420] width 957 height 561
click at [361, 14] on div "Search" at bounding box center [551, 19] width 937 height 22
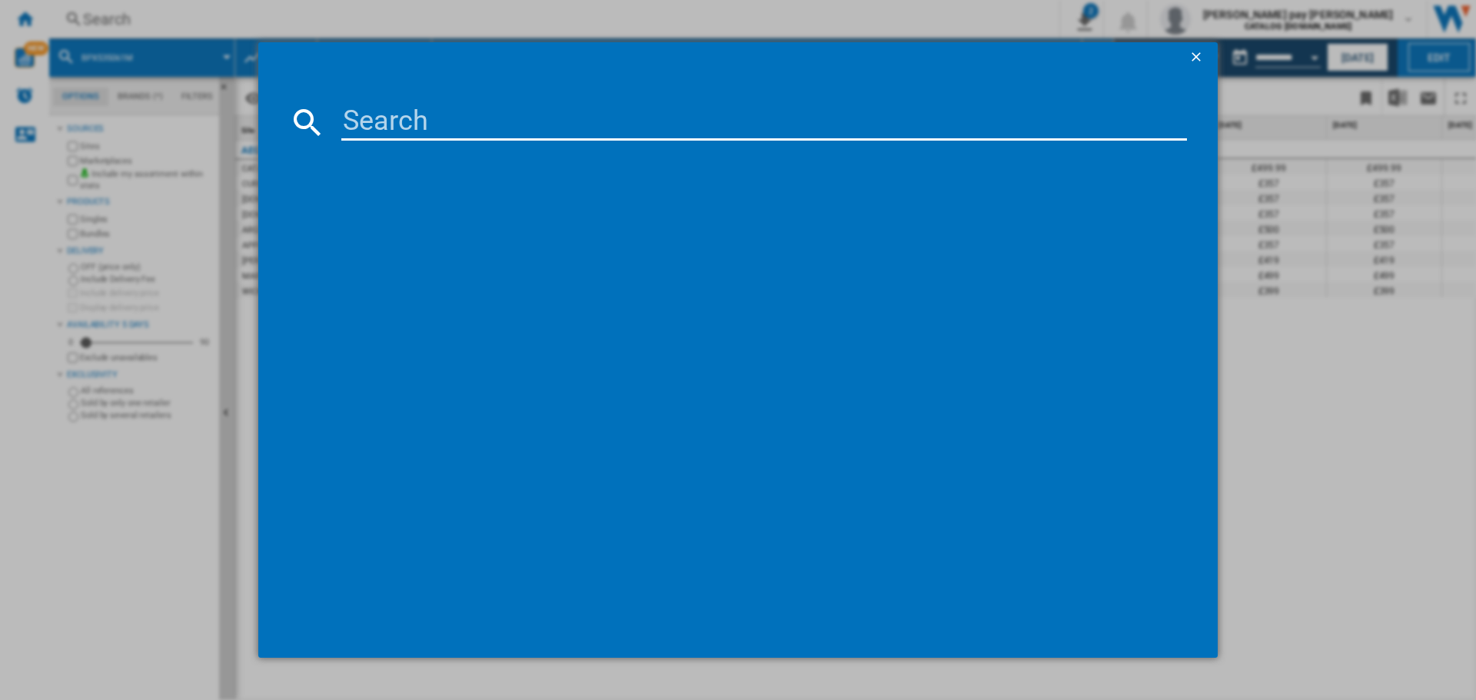
click at [397, 128] on input at bounding box center [764, 122] width 846 height 37
type input "Bsx23101Xm"
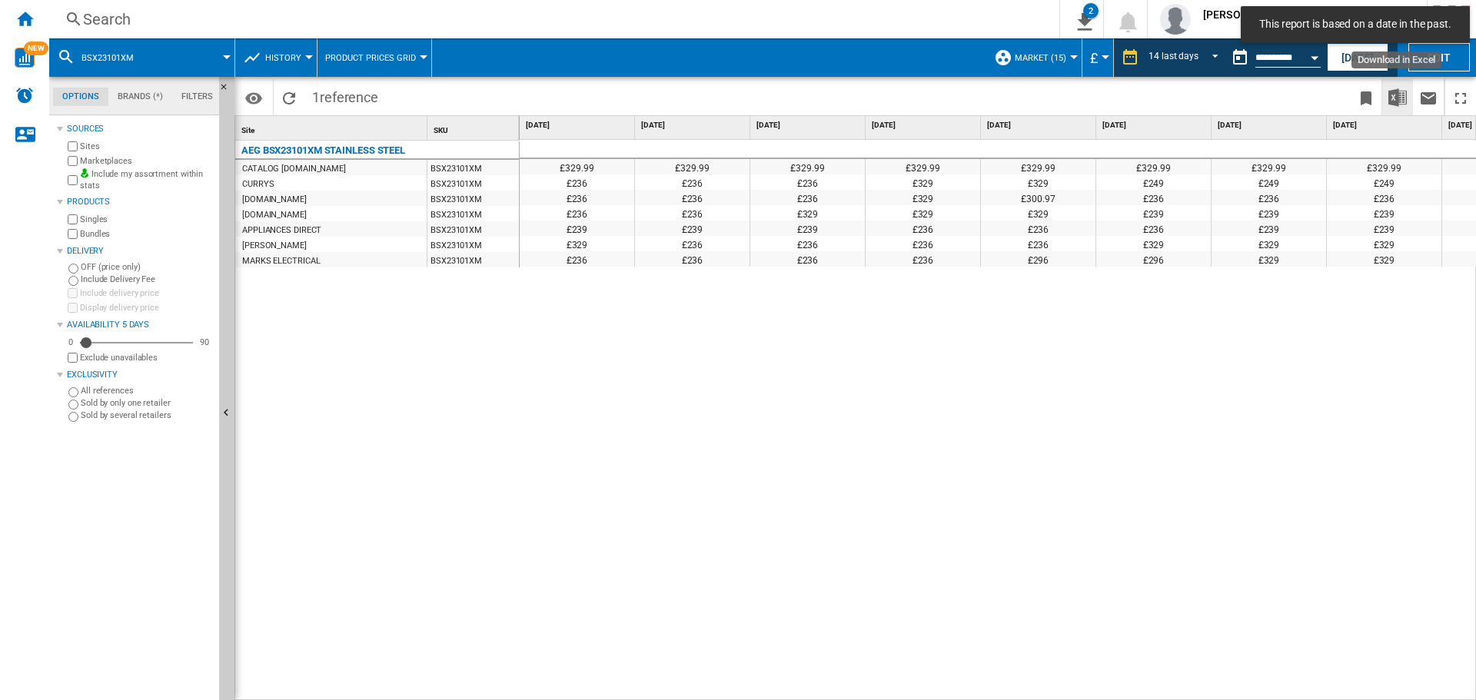
click at [1398, 101] on img "Download in Excel" at bounding box center [1398, 97] width 18 height 18
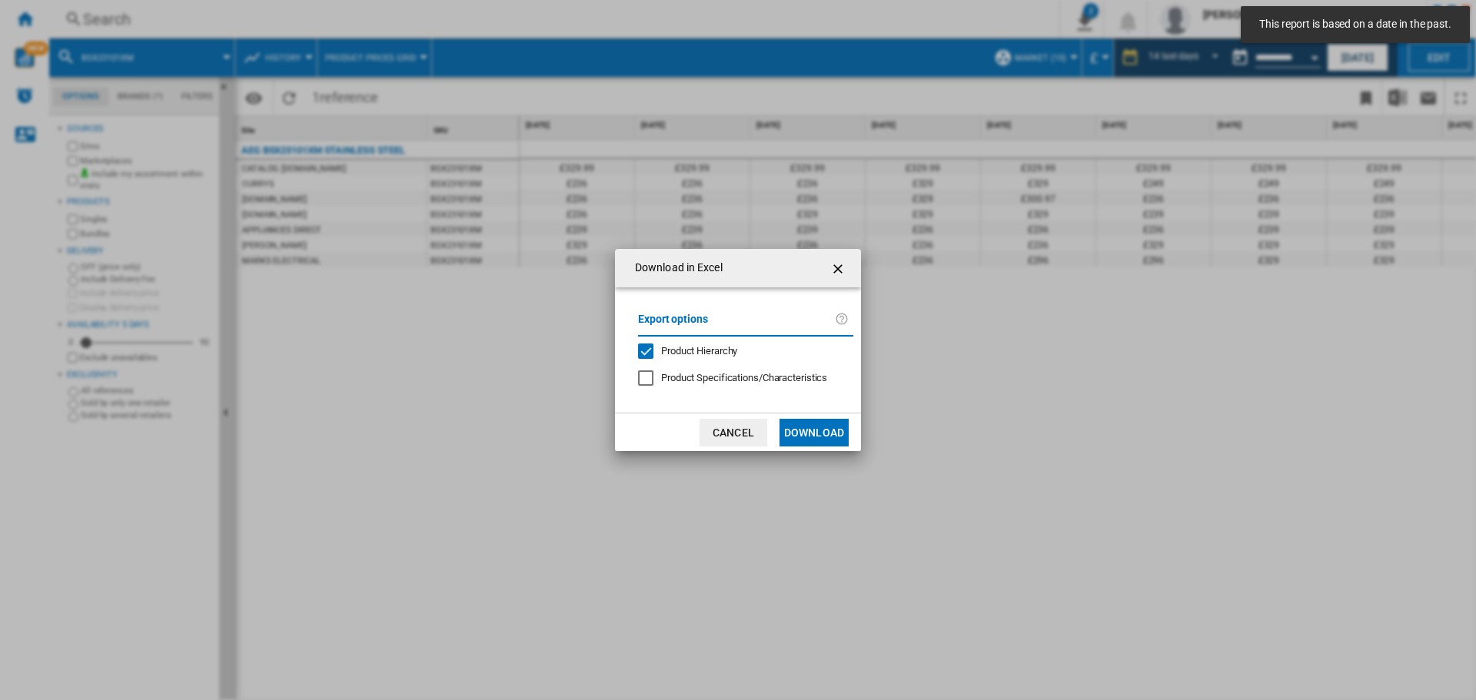
click at [817, 433] on button "Download" at bounding box center [814, 433] width 69 height 28
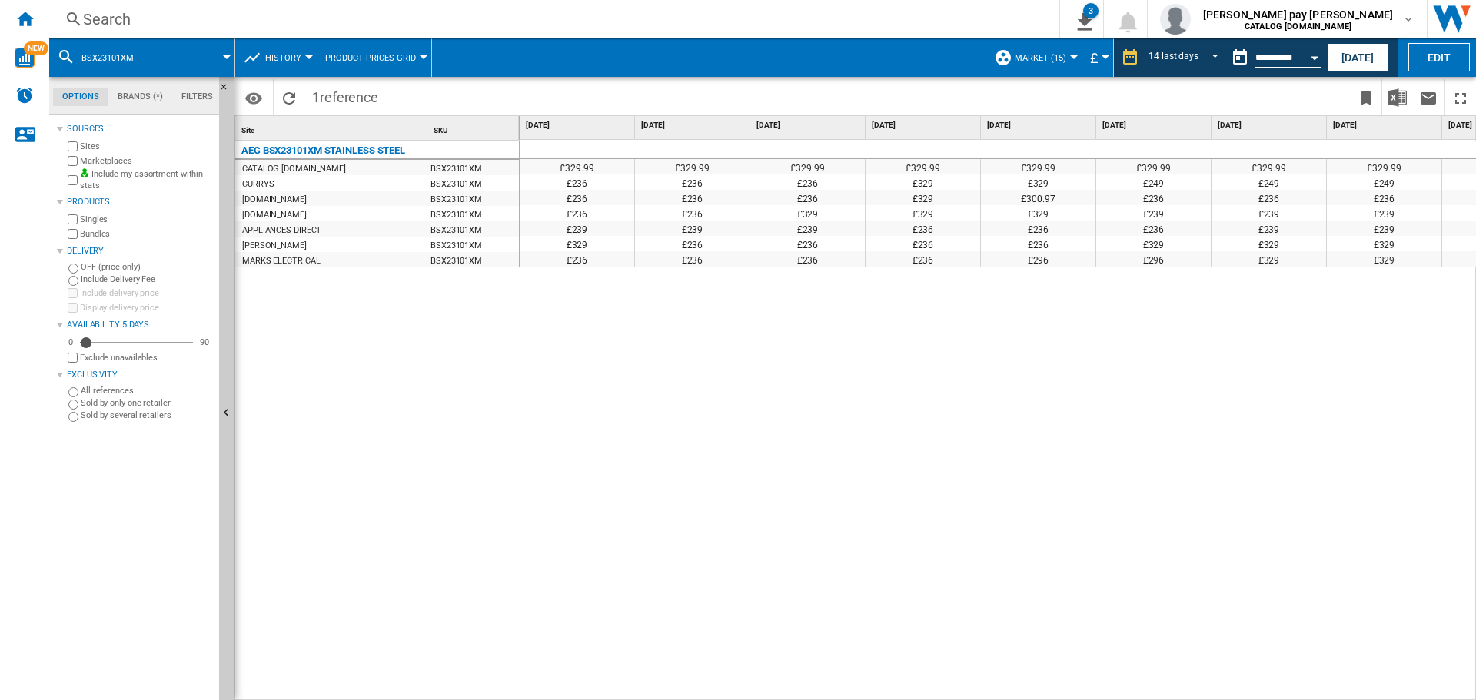
click at [847, 229] on div "£239" at bounding box center [807, 228] width 115 height 15
drag, startPoint x: 1185, startPoint y: 302, endPoint x: 1193, endPoint y: 301, distance: 8.6
click at [1186, 302] on div "£329.99 £329.99 £329.99 £329.99 £329.99 £329.99 £329.99 £329.99 £329.99 £329.99…" at bounding box center [998, 420] width 957 height 561
